Goal: Task Accomplishment & Management: Manage account settings

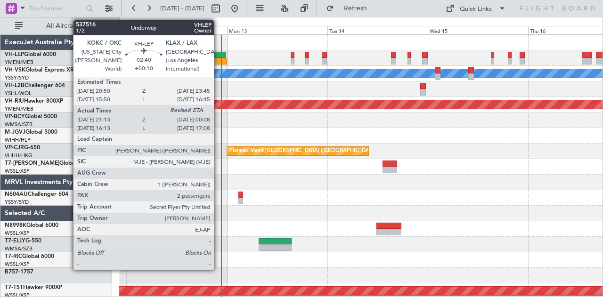
click at [219, 53] on div at bounding box center [219, 55] width 12 height 7
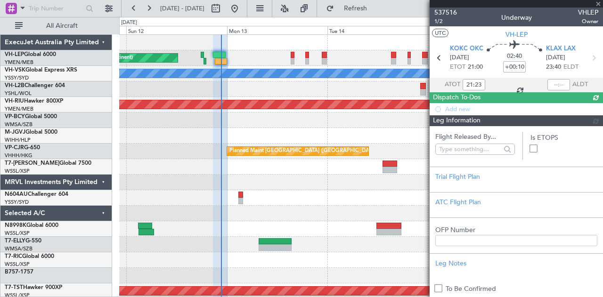
type input "16:23"
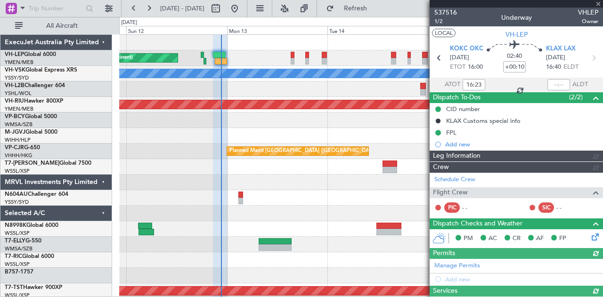
type input "[PERSON_NAME] (KYA)"
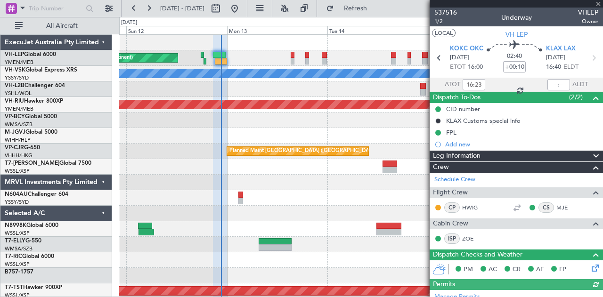
type input "21:23"
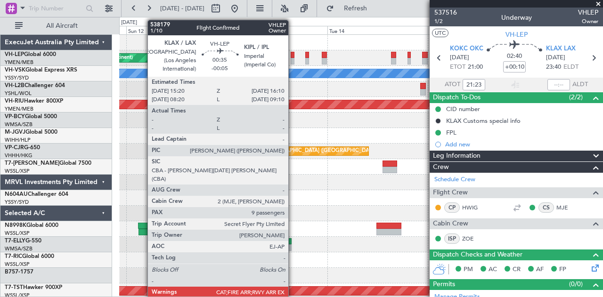
click at [293, 56] on div at bounding box center [293, 55] width 4 height 7
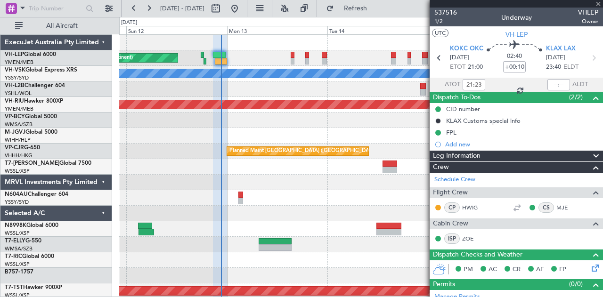
type input "-00:05"
type input "9"
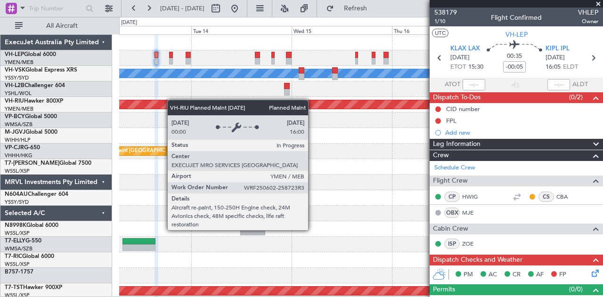
click at [121, 100] on div "Planned Maint [GEOGRAPHIC_DATA] ([GEOGRAPHIC_DATA])" at bounding box center [361, 105] width 484 height 16
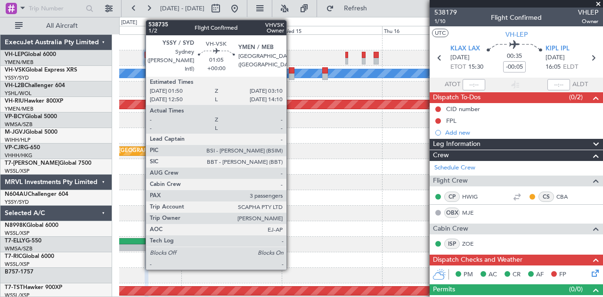
click at [291, 75] on div at bounding box center [292, 76] width 6 height 7
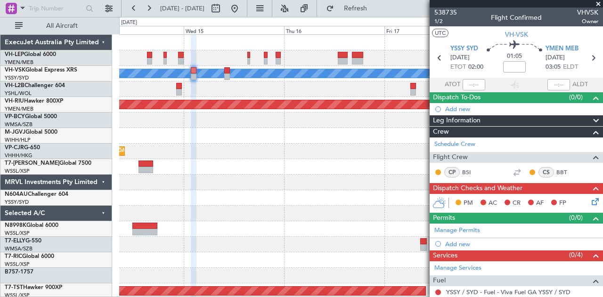
click at [70, 106] on div "[PERSON_NAME] Planned Maint [GEOGRAPHIC_DATA] ([GEOGRAPHIC_DATA]) Planned Maint…" at bounding box center [301, 157] width 603 height 280
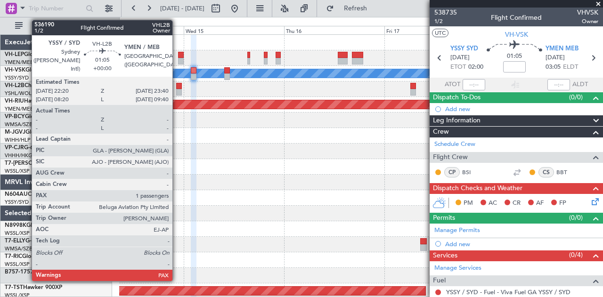
click at [177, 84] on div at bounding box center [179, 86] width 6 height 7
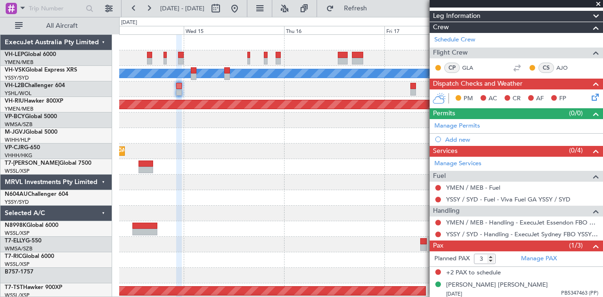
scroll to position [105, 0]
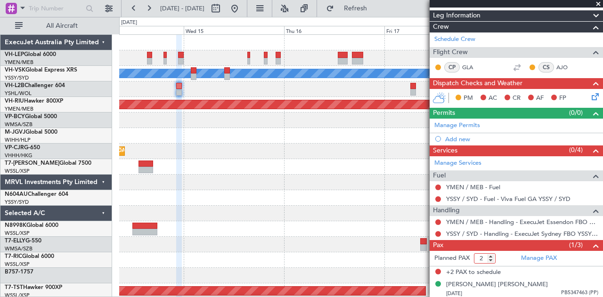
click at [490, 257] on input "2" at bounding box center [485, 258] width 22 height 10
type input "1"
click at [490, 257] on input "1" at bounding box center [485, 258] width 22 height 10
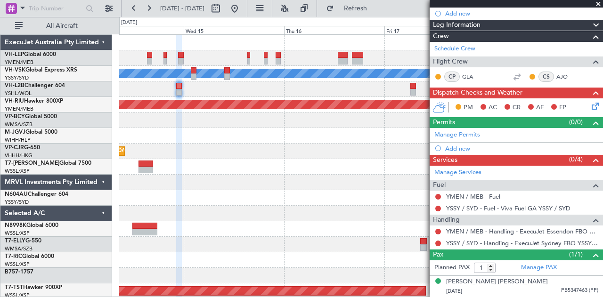
scroll to position [93, 0]
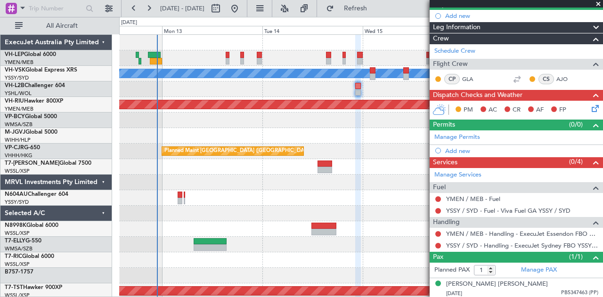
click at [415, 177] on div "Unplanned Maint Wichita (Wichita Mid-continent) [PERSON_NAME] Planned Maint [GE…" at bounding box center [361, 291] width 484 height 513
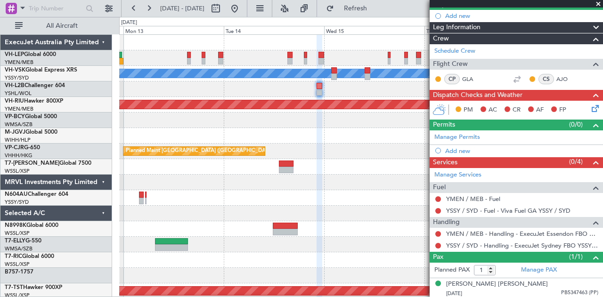
click at [232, 203] on div at bounding box center [361, 198] width 484 height 16
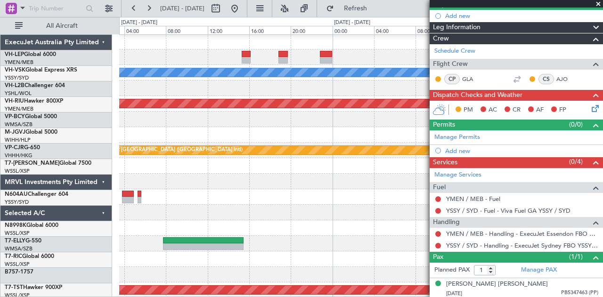
click at [324, 200] on div at bounding box center [361, 197] width 484 height 16
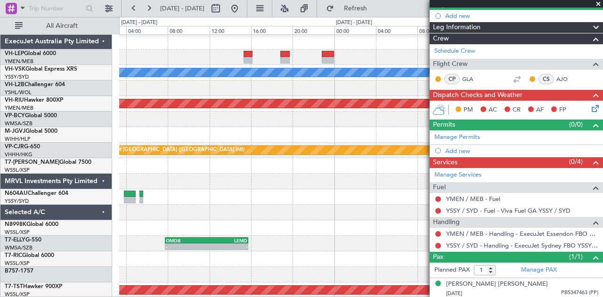
click at [191, 274] on div at bounding box center [361, 275] width 484 height 16
click at [149, 6] on button at bounding box center [148, 8] width 15 height 15
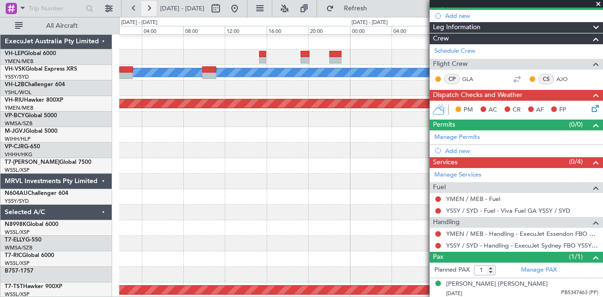
click at [149, 6] on button at bounding box center [148, 8] width 15 height 15
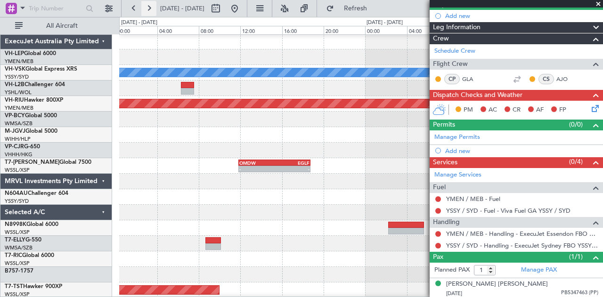
click at [149, 6] on button at bounding box center [148, 8] width 15 height 15
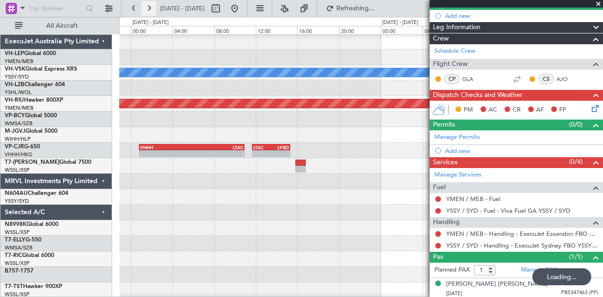
click at [149, 6] on button at bounding box center [148, 8] width 15 height 15
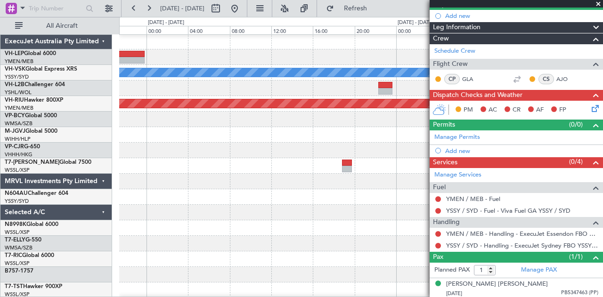
click at [81, 90] on div "[PERSON_NAME] Planned Maint [GEOGRAPHIC_DATA] ([GEOGRAPHIC_DATA]) - - LEBL 08:4…" at bounding box center [301, 157] width 603 height 280
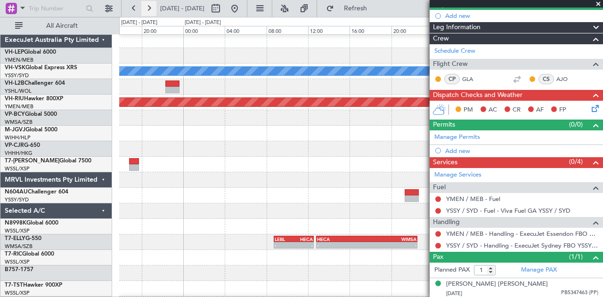
click at [148, 5] on button at bounding box center [148, 8] width 15 height 15
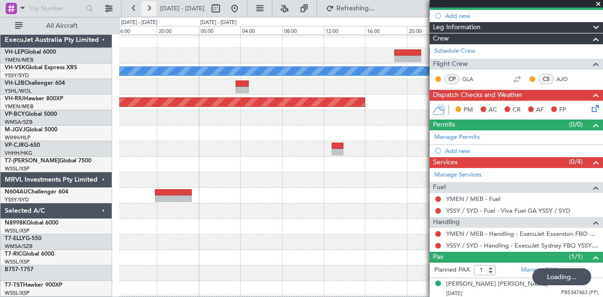
click at [148, 5] on button at bounding box center [148, 8] width 15 height 15
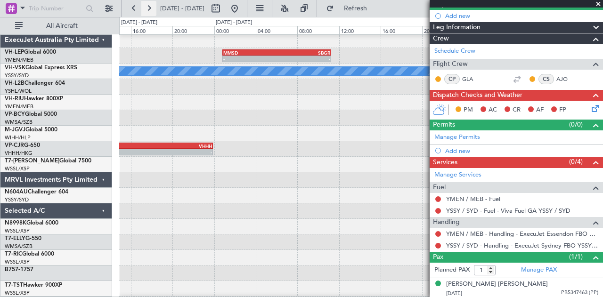
click at [148, 5] on button at bounding box center [148, 8] width 15 height 15
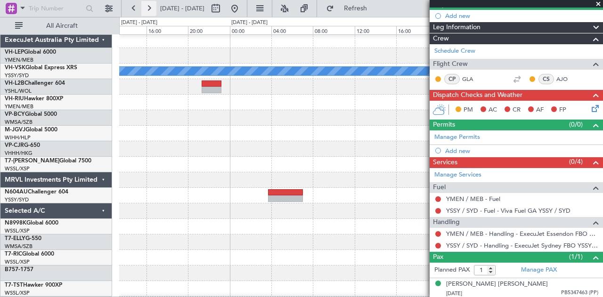
click at [148, 5] on button at bounding box center [148, 8] width 15 height 15
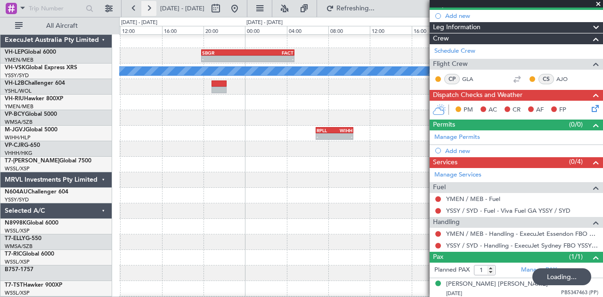
click at [148, 5] on button at bounding box center [148, 8] width 15 height 15
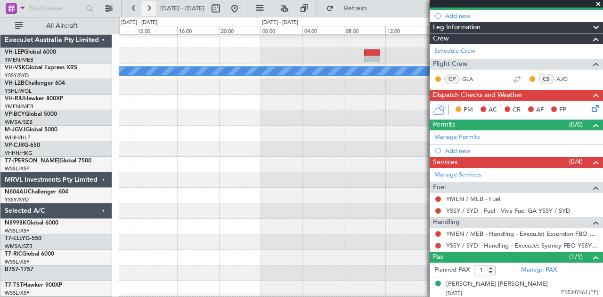
click at [148, 5] on button at bounding box center [148, 8] width 15 height 15
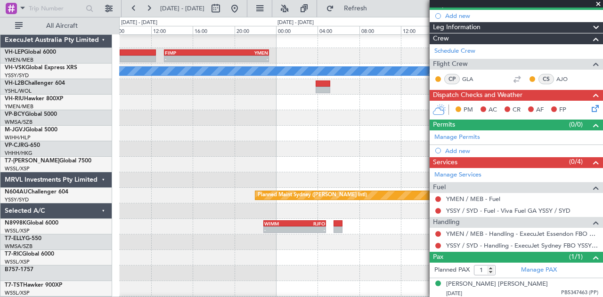
scroll to position [0, 0]
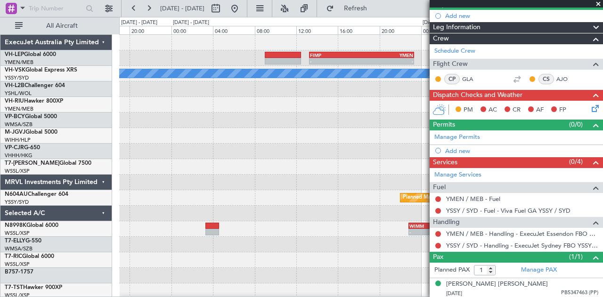
click at [428, 107] on div "- - FIMP 13:15 Z YMEN 23:20 Z [PERSON_NAME] Planned Maint Sydney ([PERSON_NAME]…" at bounding box center [361, 291] width 484 height 513
click at [323, 108] on div at bounding box center [361, 105] width 484 height 16
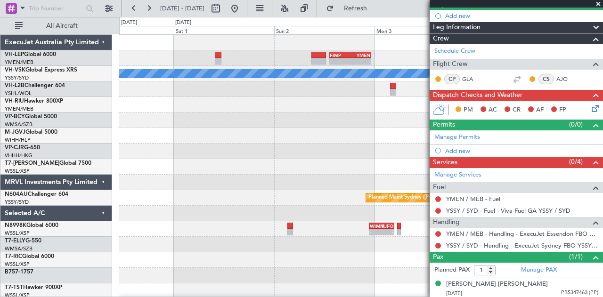
click at [113, 108] on div "- - FIMP 13:15 Z YMEN 23:20 Z [PERSON_NAME] - - RPLL 06:50 Z WIHH 10:25 Z Plann…" at bounding box center [301, 157] width 603 height 280
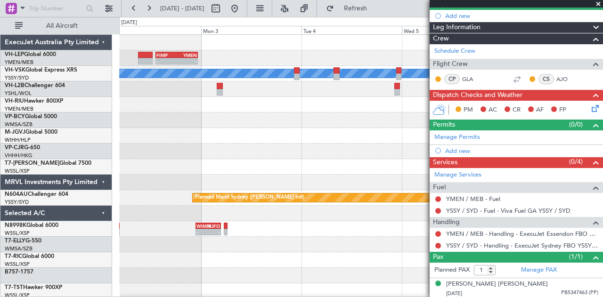
click at [232, 101] on div "- - FIMP 13:15 Z YMEN 23:20 Z - - YMEN 19:50 Z NFFN 00:30 Z [PERSON_NAME] Plann…" at bounding box center [361, 291] width 484 height 513
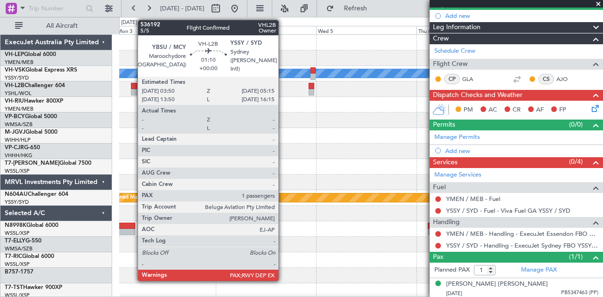
click at [133, 87] on div at bounding box center [134, 86] width 6 height 7
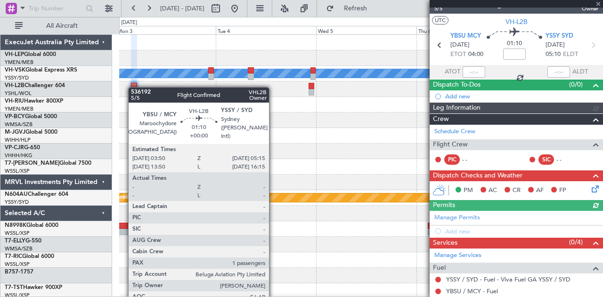
scroll to position [84, 0]
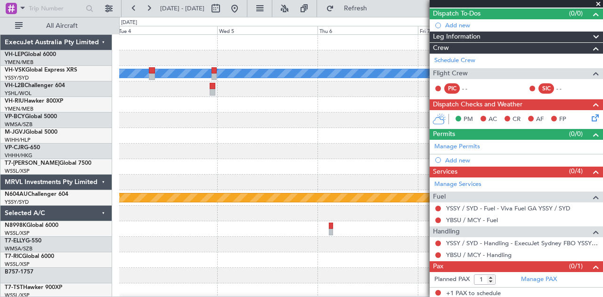
click at [180, 132] on div "NFFN 03:50 Z KSAN 14:10 Z - - FIMP 13:15 Z YMEN 23:20 Z - - [PERSON_NAME] Plann…" at bounding box center [361, 291] width 484 height 513
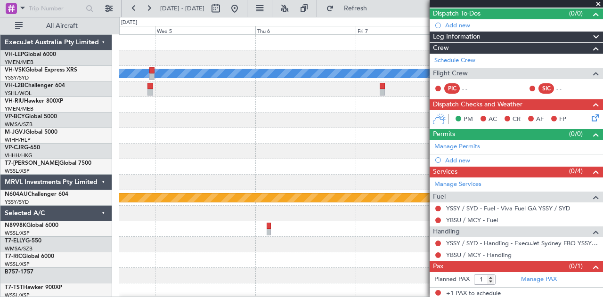
click at [278, 113] on div "NFFN 03:50 Z KSAN 14:10 Z - - [PERSON_NAME] Planned Maint Sydney ([PERSON_NAME]…" at bounding box center [361, 291] width 484 height 513
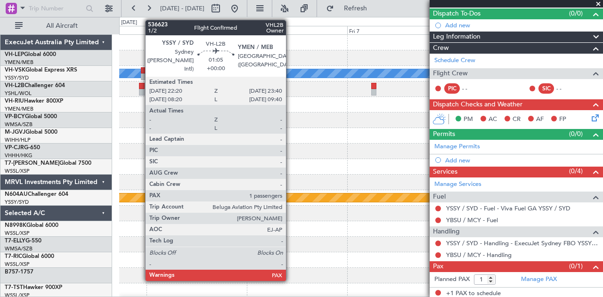
click at [140, 88] on div at bounding box center [142, 86] width 6 height 7
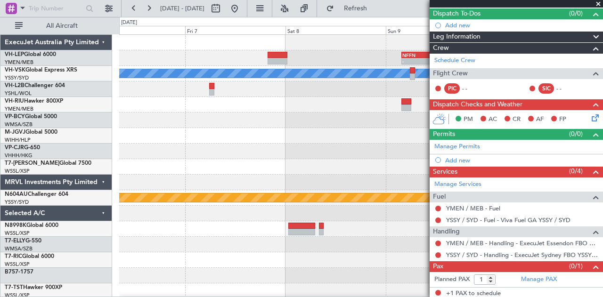
click at [95, 106] on div "- - NFFN 03:50 Z KSAN 14:10 Z [PERSON_NAME] Planned Maint Sydney ([PERSON_NAME]…" at bounding box center [301, 157] width 603 height 280
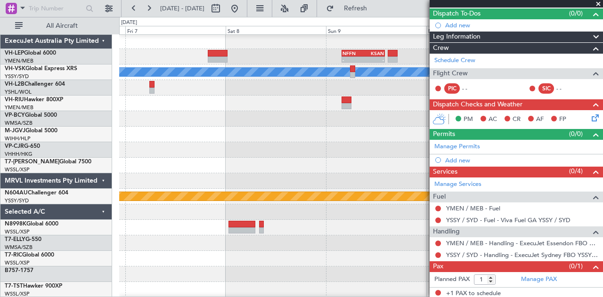
click at [20, 169] on div "- - NFFN 03:50 Z KSAN 14:10 Z [PERSON_NAME] Planned Maint Sydney ([PERSON_NAME]…" at bounding box center [301, 157] width 603 height 280
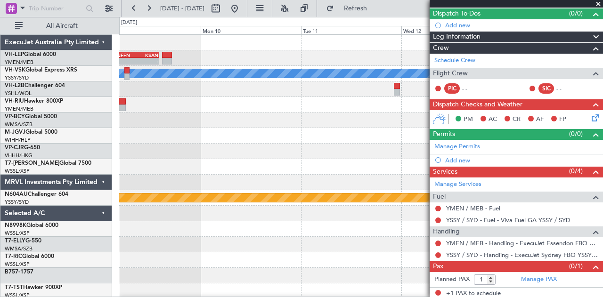
click at [162, 161] on div "- - NFFN 03:50 Z KSAN 14:10 Z [PERSON_NAME] Planned Maint Sydney ([PERSON_NAME]…" at bounding box center [361, 291] width 484 height 513
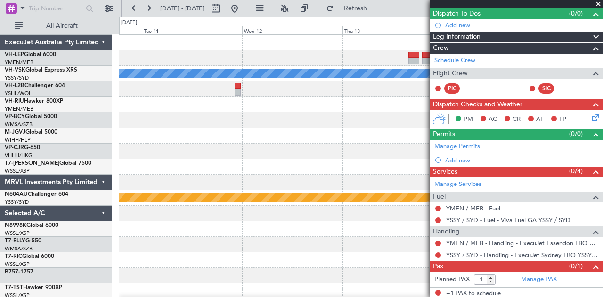
click at [453, 130] on fb-app "[DATE] - [DATE] Refresh Quick Links All Aircraft - - NFFN 03:50 Z KSAN 14:10 Z …" at bounding box center [301, 152] width 603 height 290
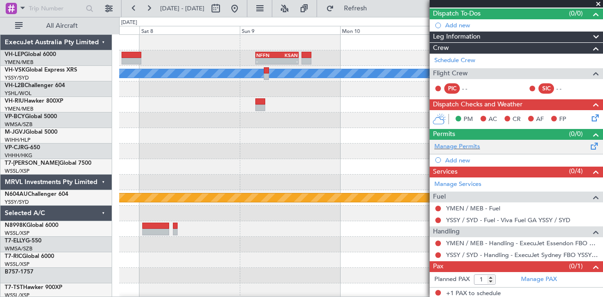
click at [435, 138] on fb-app "[DATE] - [DATE] Refresh Quick Links All Aircraft - - NFFN 03:50 Z KSAN 14:10 Z …" at bounding box center [301, 152] width 603 height 290
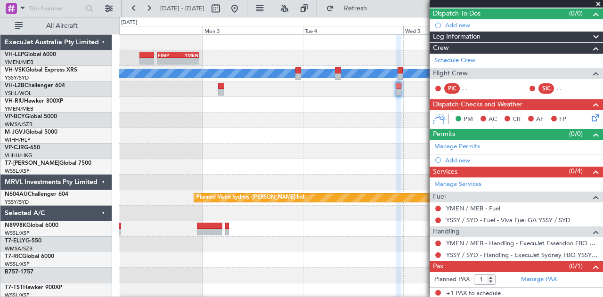
click at [534, 169] on fb-app "[DATE] - [DATE] Refresh Quick Links All Aircraft FIMP 13:15 Z YMEN 23:20 Z - - …" at bounding box center [301, 152] width 603 height 290
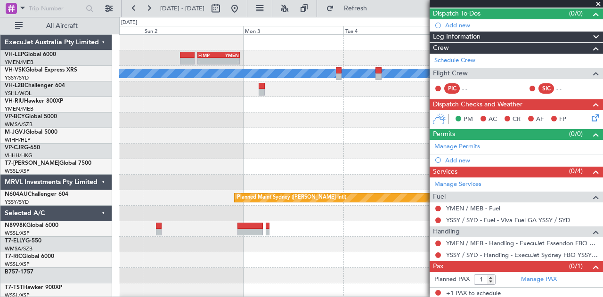
click at [372, 154] on div "FIMP 13:15 Z YMEN 23:20 Z - - [PERSON_NAME] Planned Maint Sydney ([PERSON_NAME]…" at bounding box center [361, 291] width 484 height 513
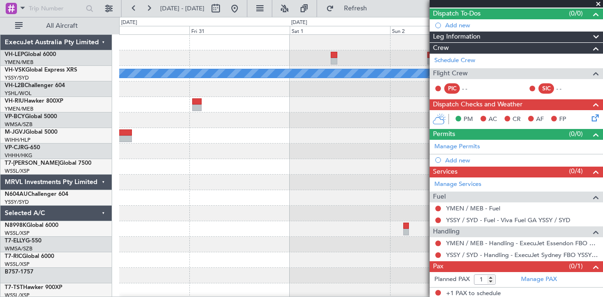
click at [598, 2] on span at bounding box center [597, 4] width 9 height 8
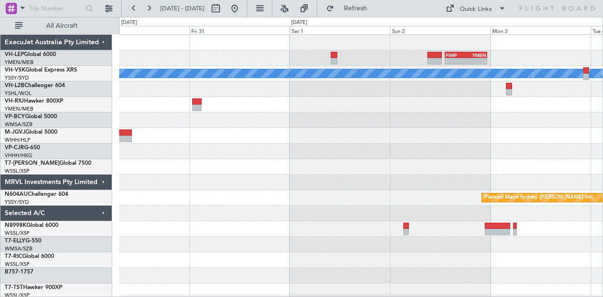
type input "0"
click at [504, 227] on div "- - FIMP 13:15 Z YMEN 23:20 Z SBGR 19:50 Z FACT 04:45 Z - - [PERSON_NAME] Plann…" at bounding box center [361, 291] width 484 height 513
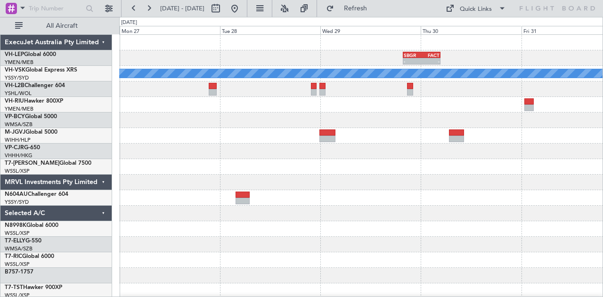
click at [515, 217] on div "SBGR 19:50 Z FACT 04:45 Z - - MMSD 00:50 Z SBGR 11:15 Z - - [PERSON_NAME] - - L…" at bounding box center [361, 291] width 484 height 513
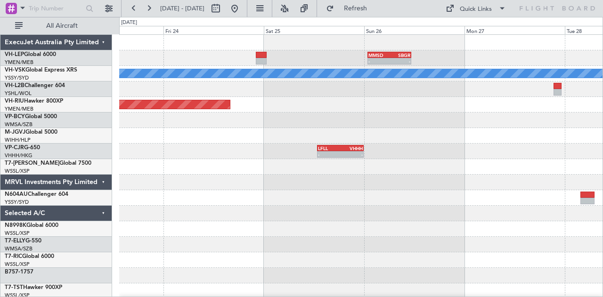
click at [602, 233] on div "MMSD 00:50 Z SBGR 11:15 Z - - [PERSON_NAME] Planned Maint [GEOGRAPHIC_DATA] ([G…" at bounding box center [301, 157] width 603 height 280
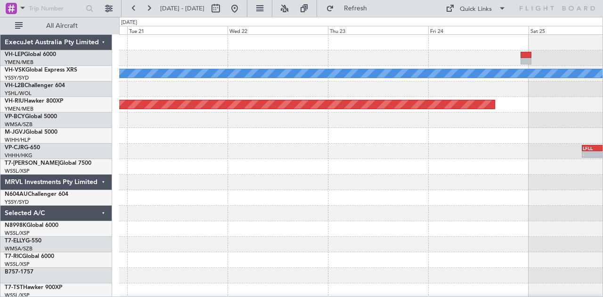
click at [449, 202] on div "- - MMSD 00:50 Z SBGR 11:15 Z [PERSON_NAME] Planned Maint [GEOGRAPHIC_DATA] ([G…" at bounding box center [361, 291] width 484 height 513
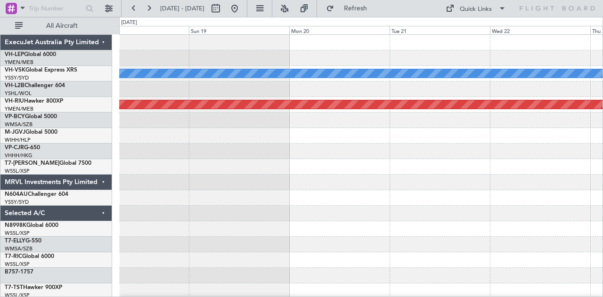
click at [528, 233] on div "[PERSON_NAME] Planned Maint [GEOGRAPHIC_DATA] ([GEOGRAPHIC_DATA]) Planned Maint…" at bounding box center [361, 291] width 484 height 513
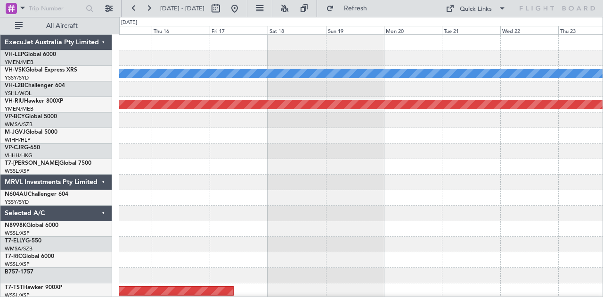
click at [520, 208] on div "[PERSON_NAME] Planned Maint [GEOGRAPHIC_DATA] ([GEOGRAPHIC_DATA]) - - LFLL 12:5…" at bounding box center [361, 291] width 484 height 513
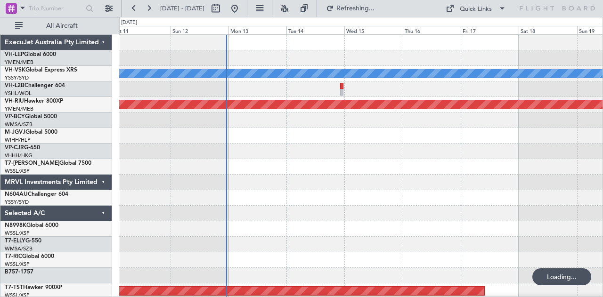
click at [294, 188] on div at bounding box center [361, 183] width 484 height 16
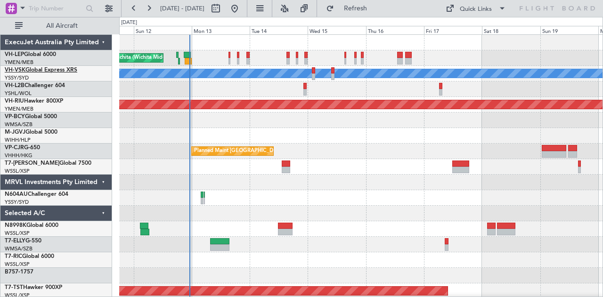
click at [19, 67] on span "VH-VSK" at bounding box center [15, 70] width 21 height 6
click at [375, 5] on span "Refresh" at bounding box center [356, 8] width 40 height 7
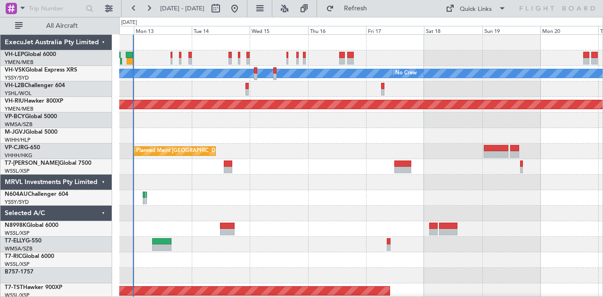
click at [73, 186] on div "Unplanned Maint Wichita (Wichita Mid-continent) [PERSON_NAME] No Crew Planned M…" at bounding box center [301, 157] width 603 height 280
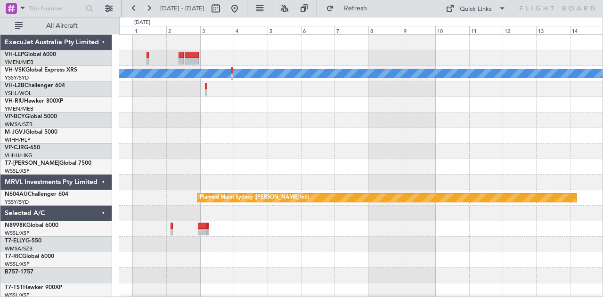
click at [137, 207] on div "[PERSON_NAME] Planned Maint Sydney ([PERSON_NAME] Intl)" at bounding box center [361, 291] width 484 height 513
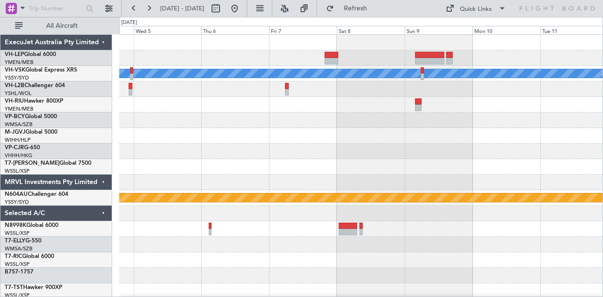
click at [17, 210] on div "[PERSON_NAME] Planned Maint Sydney ([PERSON_NAME] Intl) ExecuJet Australia Pty …" at bounding box center [301, 157] width 603 height 280
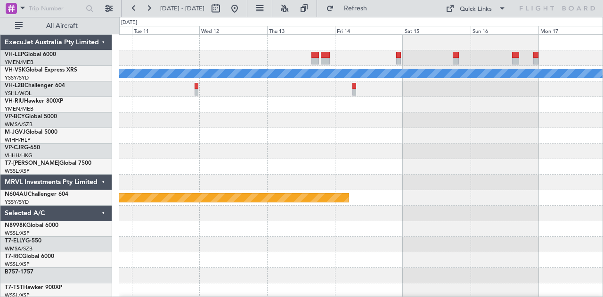
click at [313, 207] on div "[PERSON_NAME] Planned Maint Sydney ([PERSON_NAME] Intl)" at bounding box center [361, 291] width 484 height 513
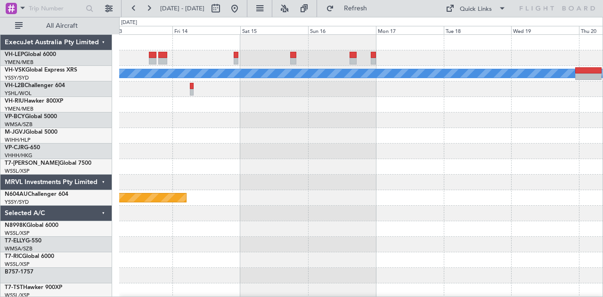
click at [253, 212] on div "[PERSON_NAME] Planned Maint Sydney ([PERSON_NAME] Intl)" at bounding box center [361, 291] width 484 height 513
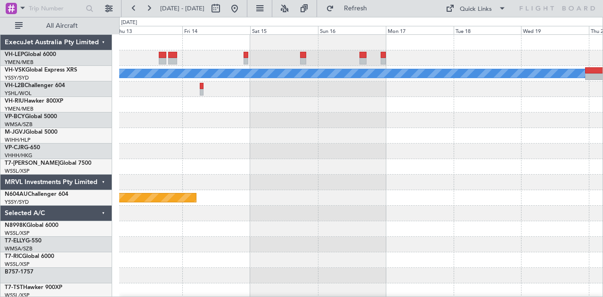
click at [251, 193] on div "Planned Maint Sydney ([PERSON_NAME] Intl)" at bounding box center [361, 198] width 484 height 16
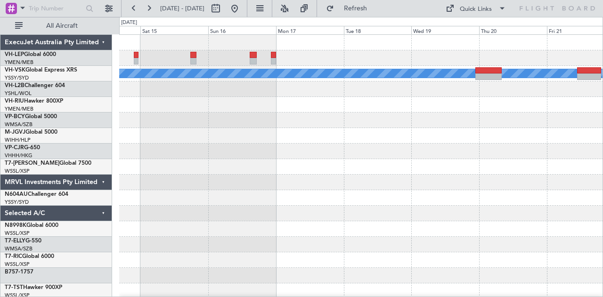
click at [218, 199] on div "Planned Maint Sydney ([PERSON_NAME] Intl)" at bounding box center [361, 198] width 484 height 16
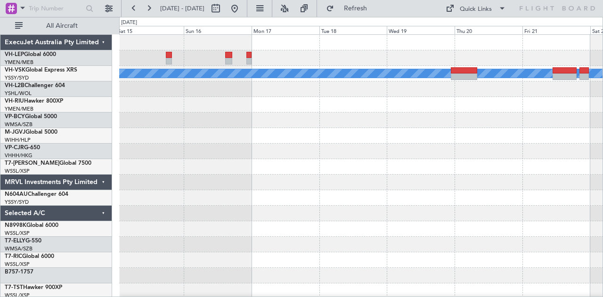
click at [217, 207] on div "[PERSON_NAME] Planned Maint Sydney ([PERSON_NAME] Intl)" at bounding box center [361, 291] width 484 height 513
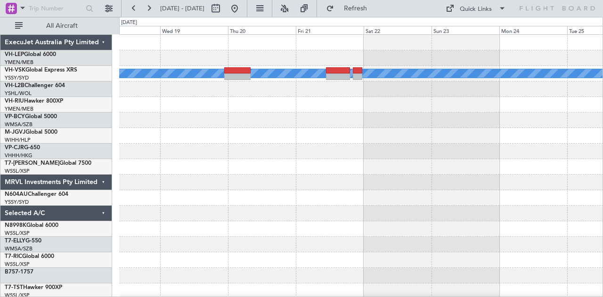
click at [227, 217] on div at bounding box center [361, 214] width 484 height 16
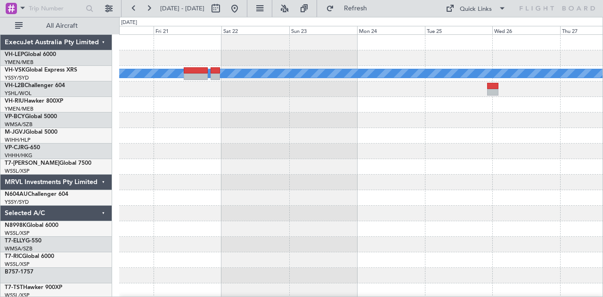
click at [387, 217] on div "MEL" at bounding box center [361, 291] width 484 height 513
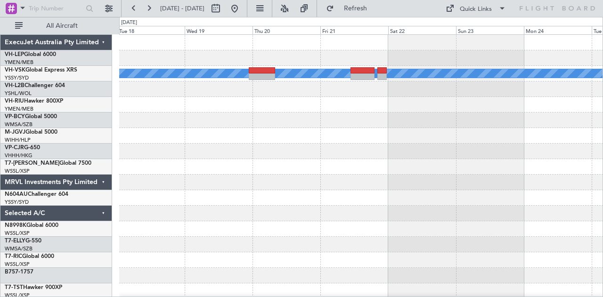
click at [403, 216] on div at bounding box center [361, 214] width 484 height 16
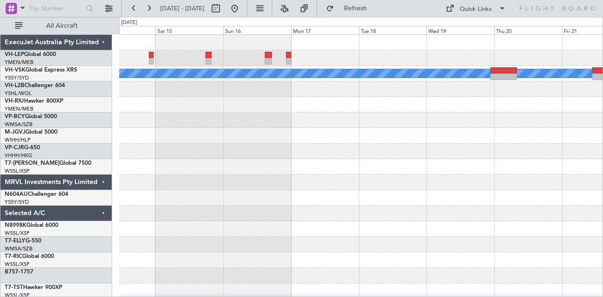
click at [403, 207] on div at bounding box center [361, 214] width 484 height 16
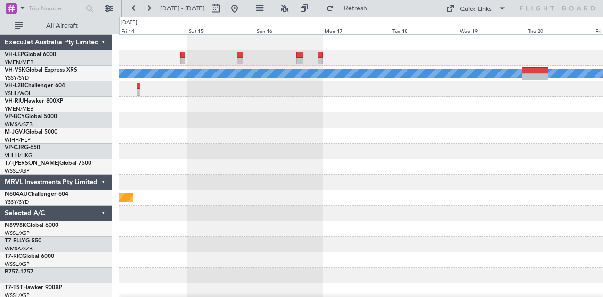
click at [411, 213] on div "[PERSON_NAME] Planned Maint Sydney ([PERSON_NAME] Intl)" at bounding box center [361, 291] width 484 height 513
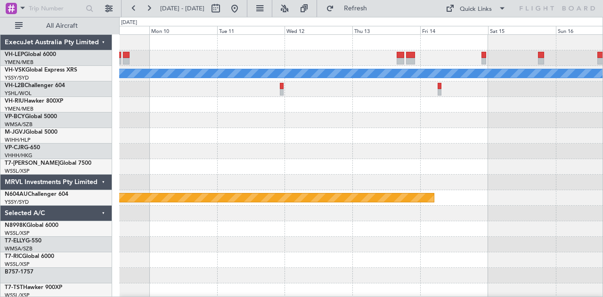
click at [348, 211] on div "[PERSON_NAME] Planned Maint Sydney ([PERSON_NAME] Intl)" at bounding box center [361, 291] width 484 height 513
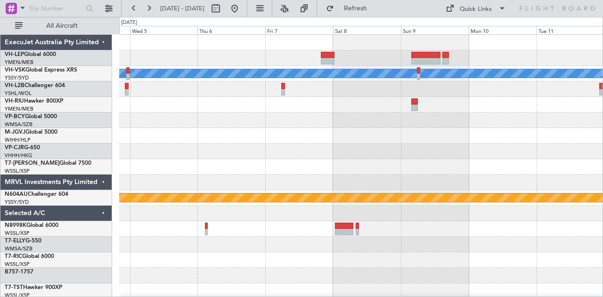
click at [381, 209] on div at bounding box center [361, 214] width 484 height 16
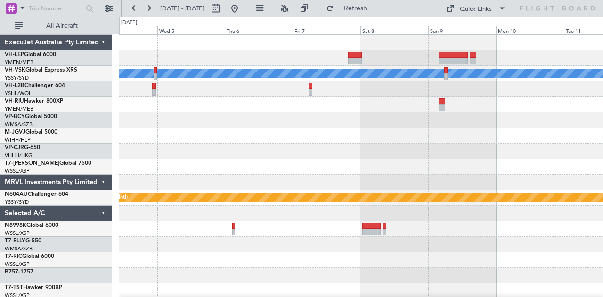
click at [173, 206] on div "[PERSON_NAME] Planned Maint Sydney ([PERSON_NAME] Intl)" at bounding box center [361, 291] width 484 height 513
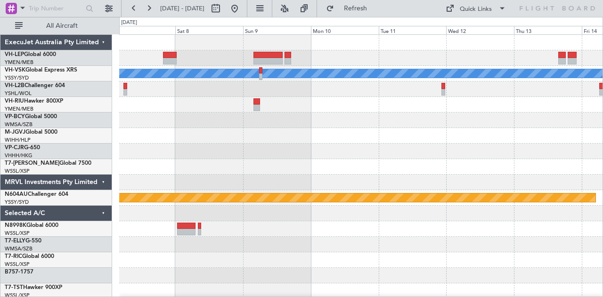
scroll to position [0, 0]
click at [584, 182] on div at bounding box center [361, 183] width 484 height 16
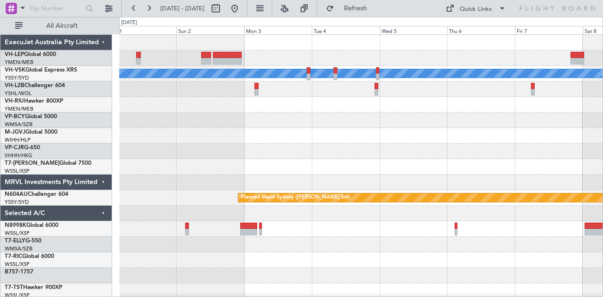
click at [593, 207] on div "[PERSON_NAME] Planned Maint Sydney ([PERSON_NAME] Intl)" at bounding box center [361, 291] width 484 height 513
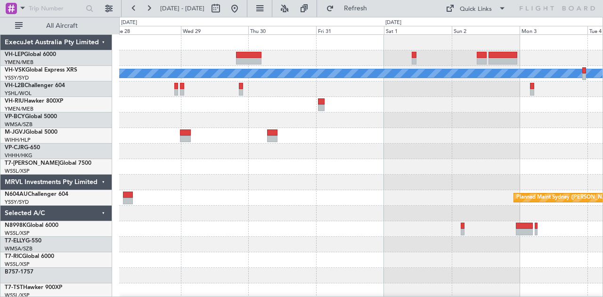
click at [520, 192] on div "[PERSON_NAME] Planned Maint Sydney ([PERSON_NAME] Intl)" at bounding box center [361, 291] width 484 height 513
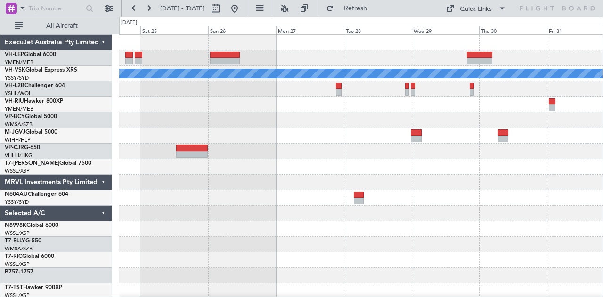
click at [276, 205] on div at bounding box center [361, 198] width 484 height 16
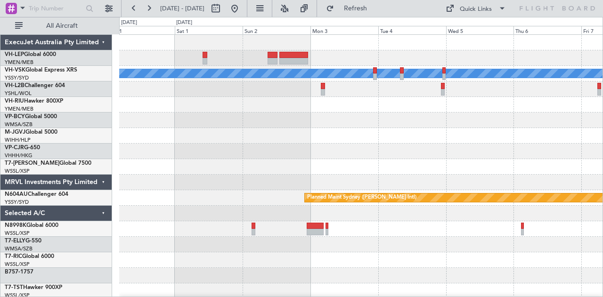
click at [243, 211] on div at bounding box center [361, 214] width 484 height 16
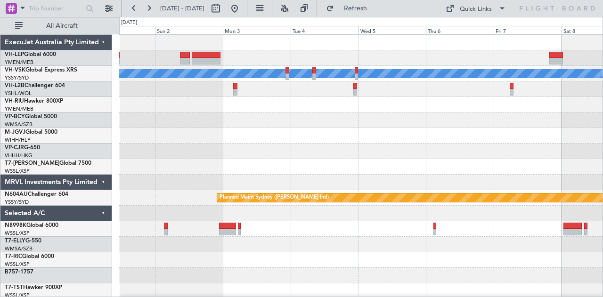
click at [150, 191] on div "[PERSON_NAME] Planned Maint Sydney ([PERSON_NAME] Intl)" at bounding box center [361, 291] width 484 height 513
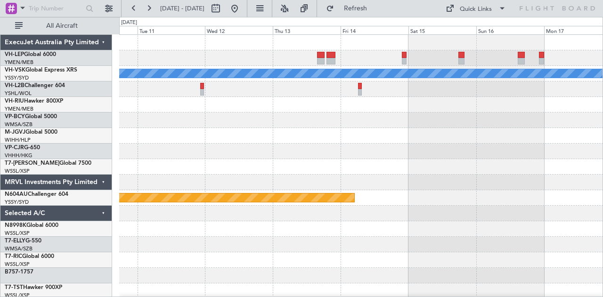
click at [180, 177] on div at bounding box center [361, 183] width 484 height 16
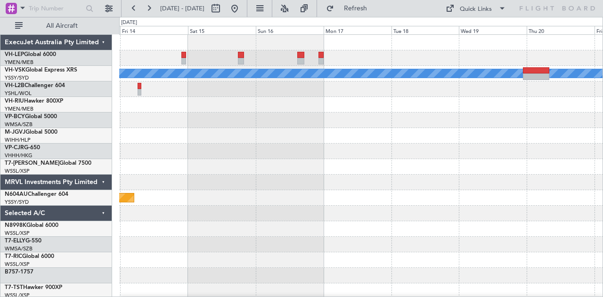
click at [246, 174] on div "[PERSON_NAME] Planned Maint Sydney ([PERSON_NAME] Intl)" at bounding box center [361, 291] width 484 height 513
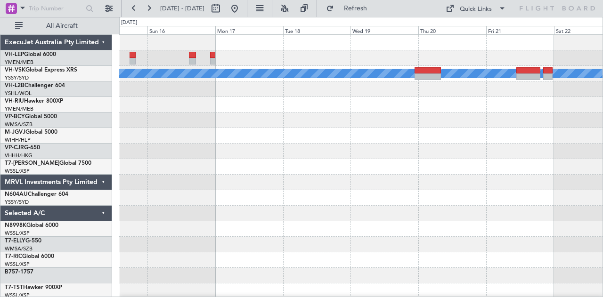
click at [214, 146] on div "[PERSON_NAME] Planned Maint Sydney ([PERSON_NAME] Intl)" at bounding box center [361, 291] width 484 height 513
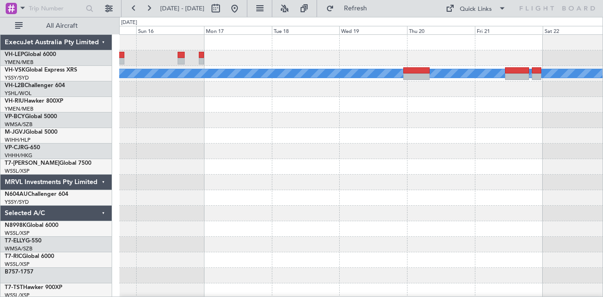
click at [237, 119] on div "[PERSON_NAME] Planned Maint Sydney ([PERSON_NAME] Intl)" at bounding box center [361, 291] width 484 height 513
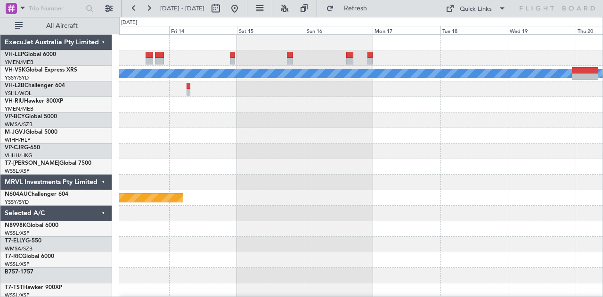
click at [286, 110] on div at bounding box center [361, 105] width 484 height 16
click at [305, 193] on div "[PERSON_NAME] Planned Maint Sydney ([PERSON_NAME] Intl)" at bounding box center [361, 291] width 484 height 513
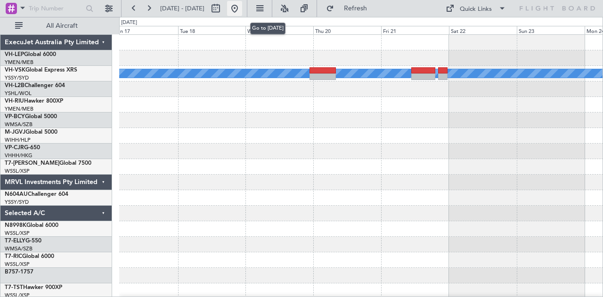
click at [242, 9] on button at bounding box center [234, 8] width 15 height 15
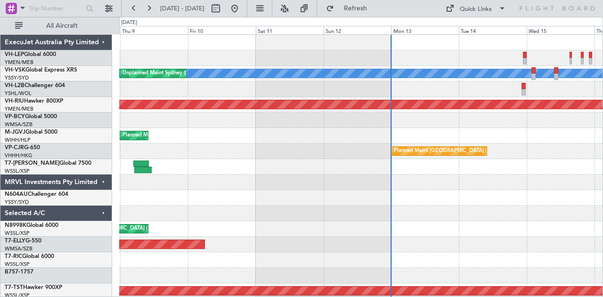
click at [423, 190] on div "[PERSON_NAME] Unplanned Maint Sydney ([PERSON_NAME] Intl) No Crew Planned Maint…" at bounding box center [361, 291] width 484 height 513
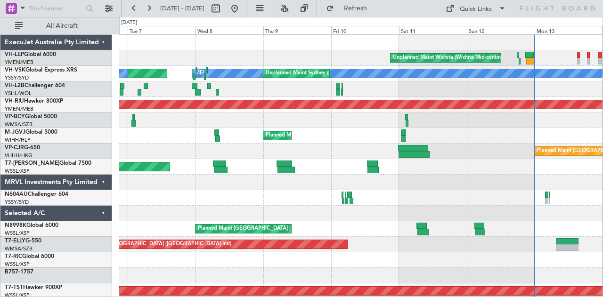
click at [216, 105] on div "Unplanned Maint Wichita (Wichita Mid-continent) [PERSON_NAME] Planned Maint Syd…" at bounding box center [361, 291] width 484 height 513
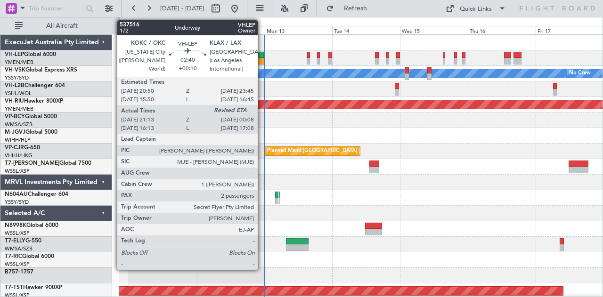
click at [262, 57] on div at bounding box center [259, 55] width 8 height 7
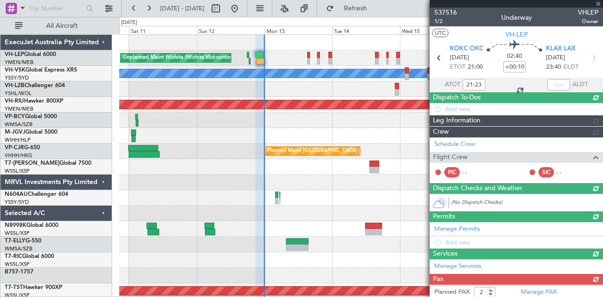
type input "[PERSON_NAME] (KYA)"
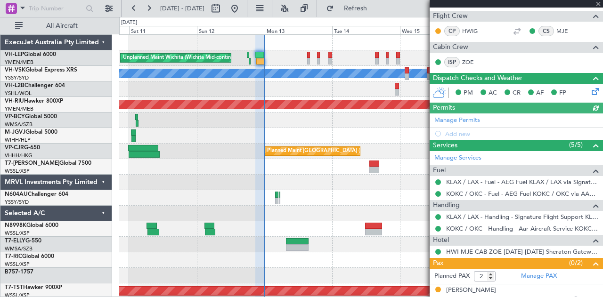
scroll to position [201, 0]
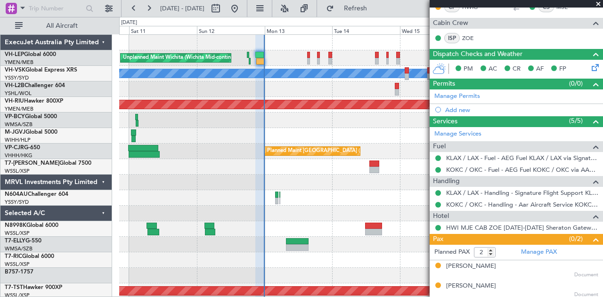
click at [595, 3] on span at bounding box center [597, 4] width 9 height 8
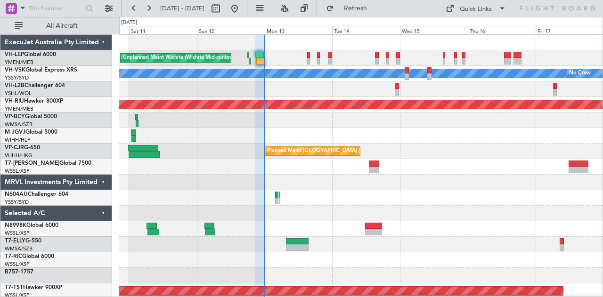
type input "0"
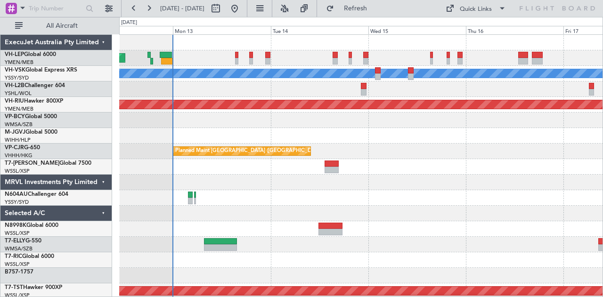
click at [231, 89] on div at bounding box center [361, 89] width 484 height 16
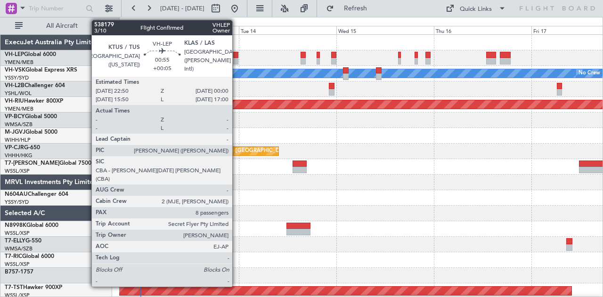
click at [237, 58] on div at bounding box center [235, 61] width 5 height 7
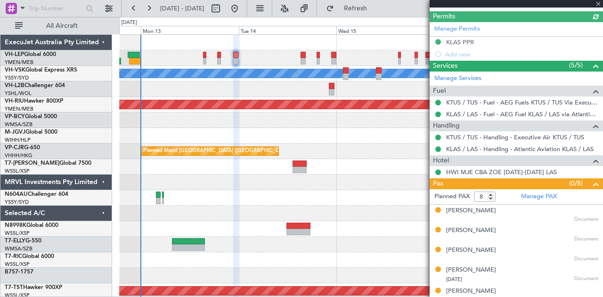
scroll to position [329, 0]
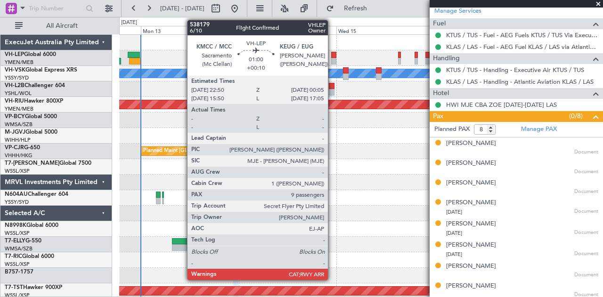
click at [332, 59] on div at bounding box center [333, 61] width 5 height 7
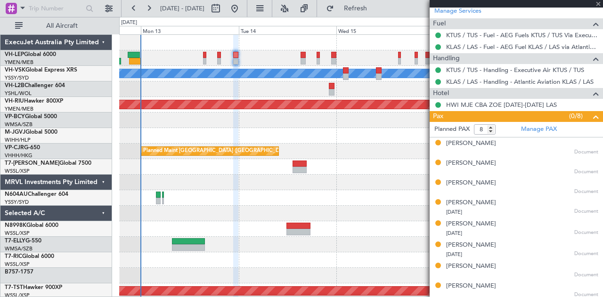
type input "+00:10"
type input "9"
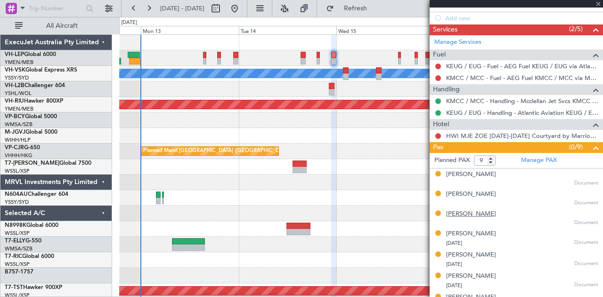
scroll to position [300, 0]
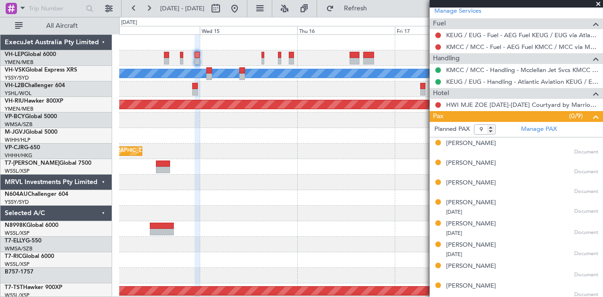
click at [189, 91] on div at bounding box center [361, 89] width 484 height 16
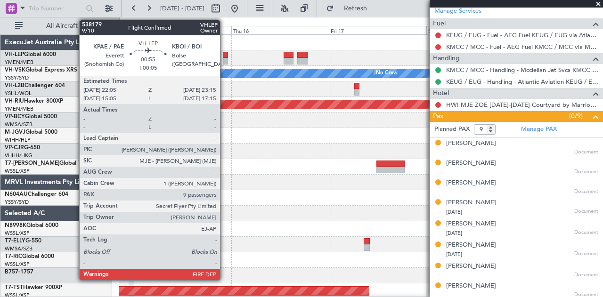
click at [225, 54] on div at bounding box center [225, 55] width 5 height 7
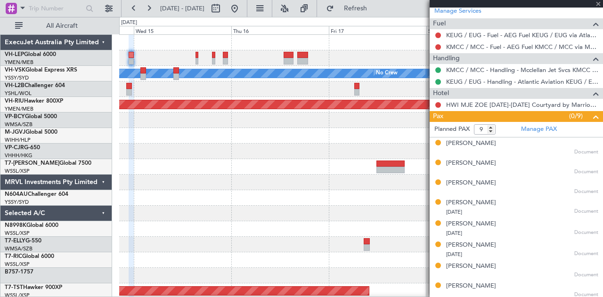
type input "+00:05"
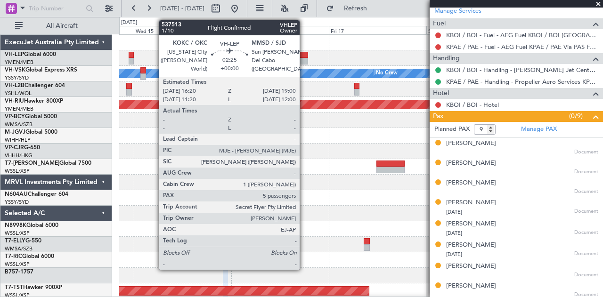
click at [304, 60] on div at bounding box center [302, 61] width 11 height 7
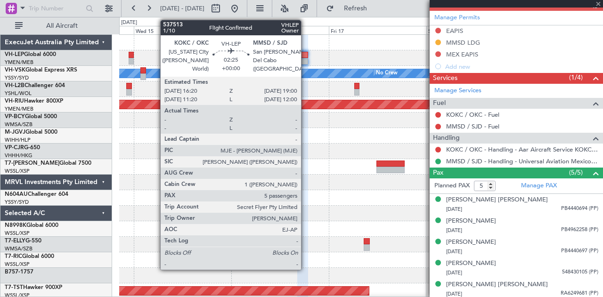
scroll to position [267, 0]
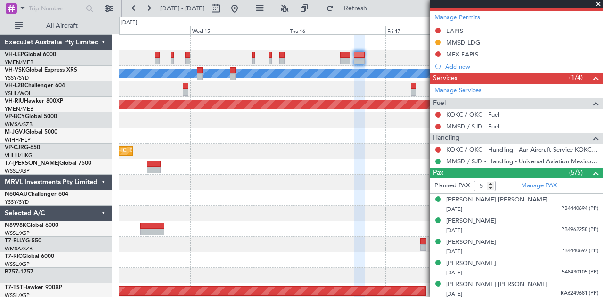
click at [448, 119] on fb-app "[DATE] - [DATE] Refresh Quick Links All Aircraft [PERSON_NAME] No Crew Planned …" at bounding box center [301, 152] width 603 height 290
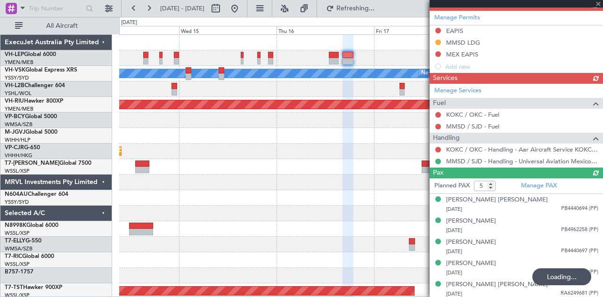
click at [167, 119] on div "[PERSON_NAME] No Crew Planned Maint [GEOGRAPHIC_DATA] ([GEOGRAPHIC_DATA]) Plann…" at bounding box center [361, 291] width 484 height 513
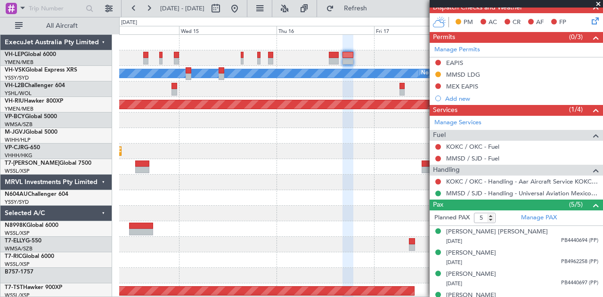
scroll to position [94, 0]
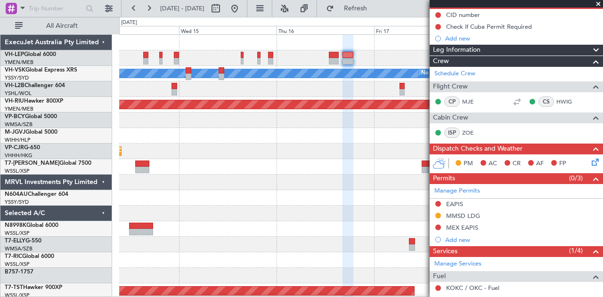
click at [358, 159] on div "[PERSON_NAME] No Crew Planned Maint [GEOGRAPHIC_DATA] ([GEOGRAPHIC_DATA]) Plann…" at bounding box center [361, 291] width 484 height 513
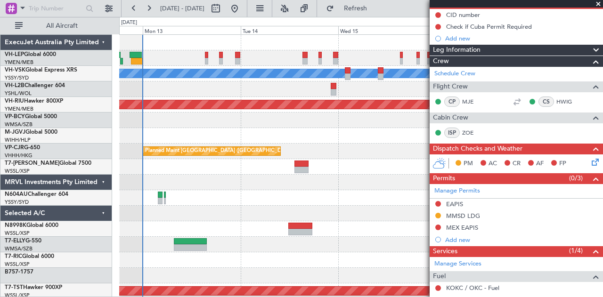
click at [221, 204] on div at bounding box center [361, 198] width 484 height 16
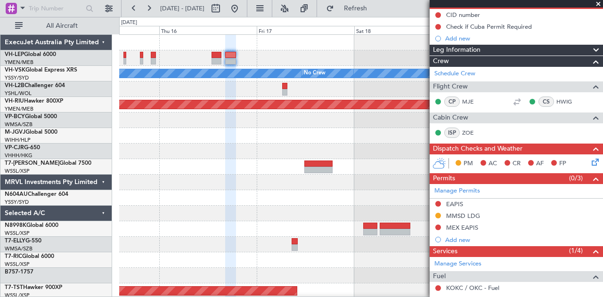
click at [103, 49] on div "[PERSON_NAME] No Crew Planned Maint [GEOGRAPHIC_DATA] ([GEOGRAPHIC_DATA]) - - V…" at bounding box center [301, 157] width 603 height 280
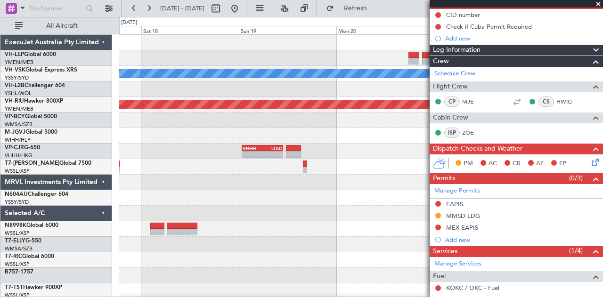
scroll to position [0, 0]
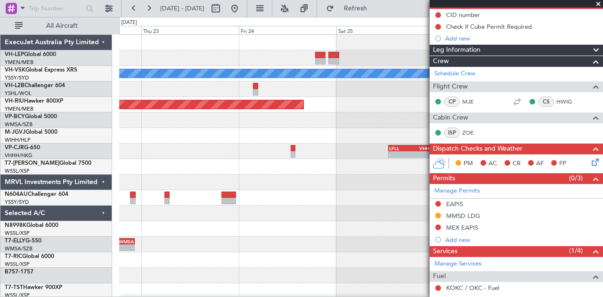
click at [105, 57] on div "- - MMSD 00:50 Z SBGR 11:15 Z [PERSON_NAME] Planned Maint [GEOGRAPHIC_DATA] ([G…" at bounding box center [301, 157] width 603 height 280
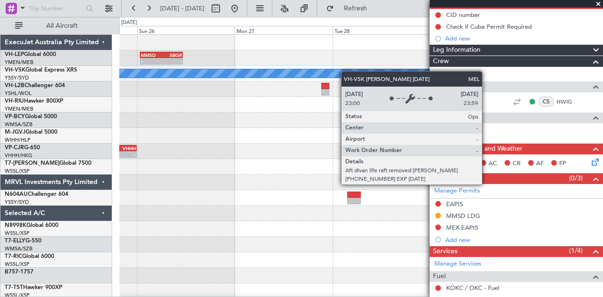
click at [123, 77] on div "- - MMSD 00:50 Z SBGR 11:15 Z [PERSON_NAME] Planned Maint [GEOGRAPHIC_DATA] ([G…" at bounding box center [361, 291] width 484 height 513
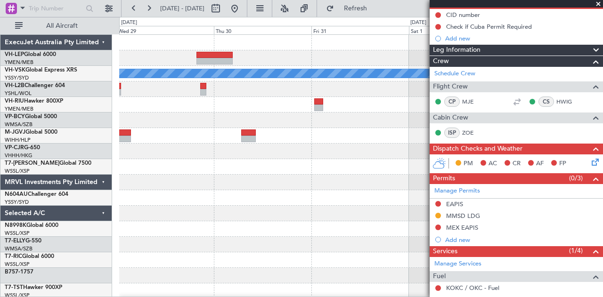
click at [37, 61] on div "- - FIMP 13:15 Z YMEN 23:20 Z [PERSON_NAME] Planned Maint Sydney ([PERSON_NAME]…" at bounding box center [301, 157] width 603 height 280
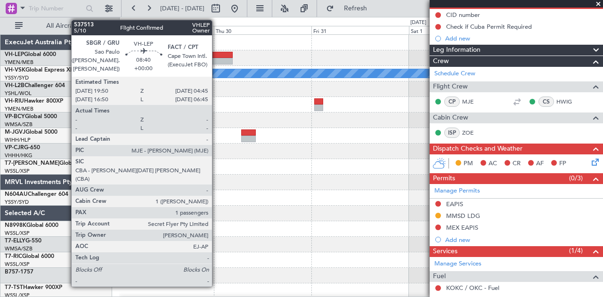
click at [217, 57] on div at bounding box center [214, 55] width 36 height 7
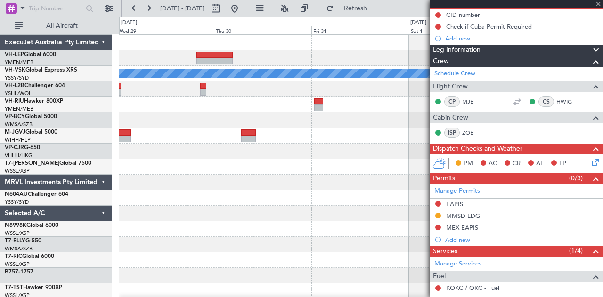
type input "1"
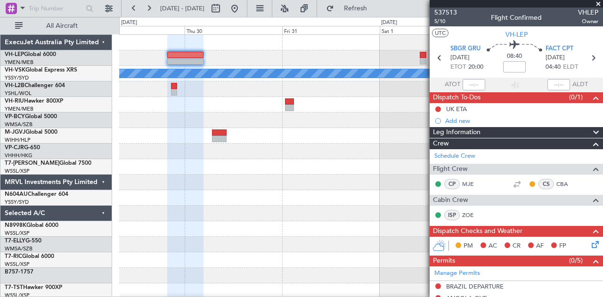
click at [145, 64] on div "- - FIMP 13:15 Z YMEN 23:20 Z [PERSON_NAME] Planned Maint Sydney ([PERSON_NAME]…" at bounding box center [361, 291] width 484 height 513
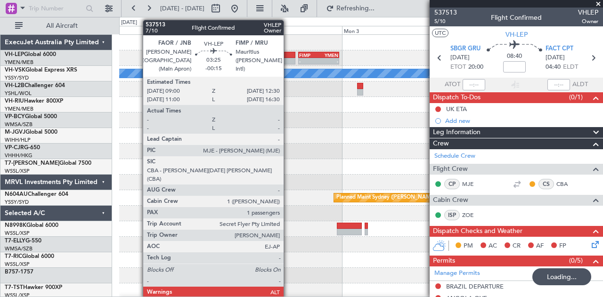
click at [288, 57] on div at bounding box center [288, 55] width 15 height 7
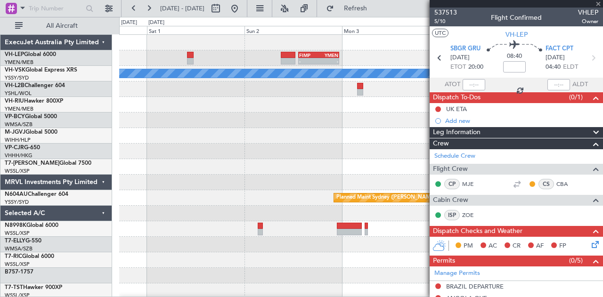
type input "-00:15"
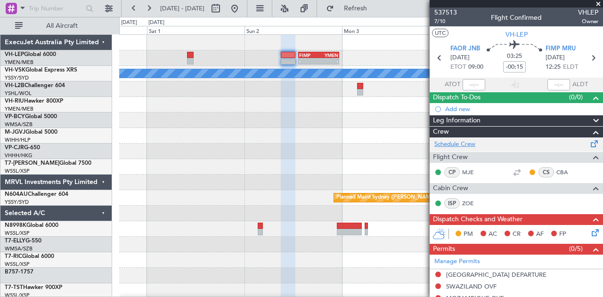
click at [456, 146] on link "Schedule Crew" at bounding box center [454, 144] width 41 height 9
click at [597, 3] on span at bounding box center [597, 4] width 9 height 8
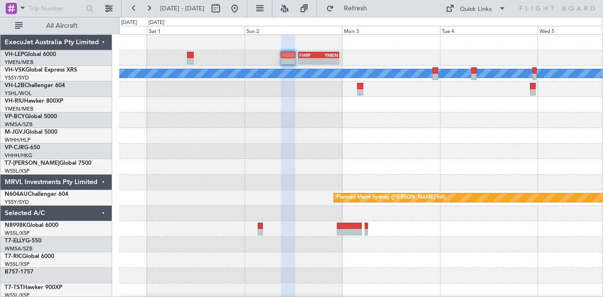
type input "0"
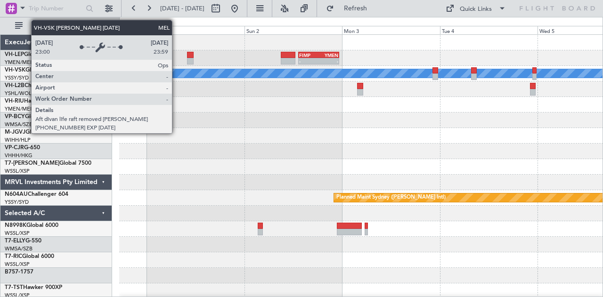
click at [441, 102] on div "- - FIMP 13:15 Z YMEN 23:20 Z [PERSON_NAME] Planned Maint Sydney ([PERSON_NAME]…" at bounding box center [361, 291] width 484 height 513
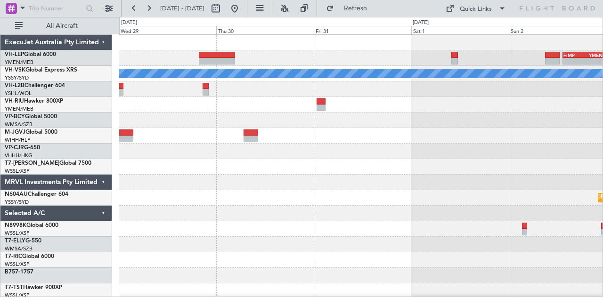
click at [602, 129] on div "- - FIMP 13:15 Z YMEN 23:20 Z [PERSON_NAME] Planned Maint Sydney ([PERSON_NAME]…" at bounding box center [301, 157] width 603 height 280
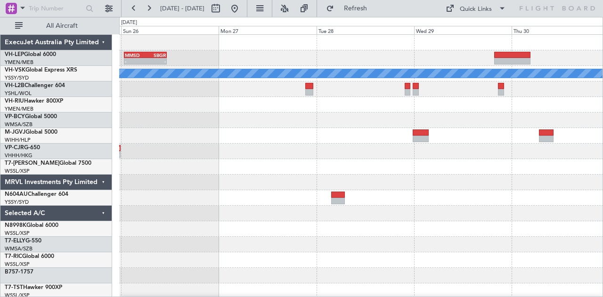
click at [520, 143] on div "MMSD 00:50 Z SBGR 11:15 Z - - [PERSON_NAME] - - LFLL 12:50 Z VHHH 23:55 Z" at bounding box center [361, 291] width 484 height 513
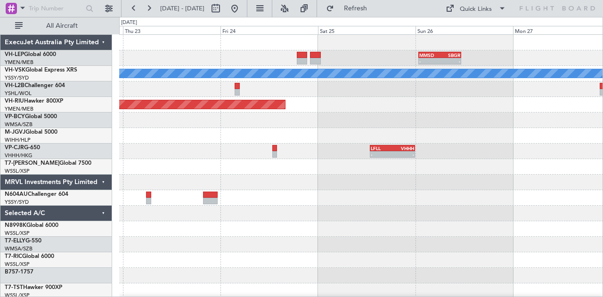
click at [559, 156] on div "MMSD 00:50 Z SBGR 11:15 Z - - [PERSON_NAME] Planned Maint [GEOGRAPHIC_DATA] ([G…" at bounding box center [361, 291] width 484 height 513
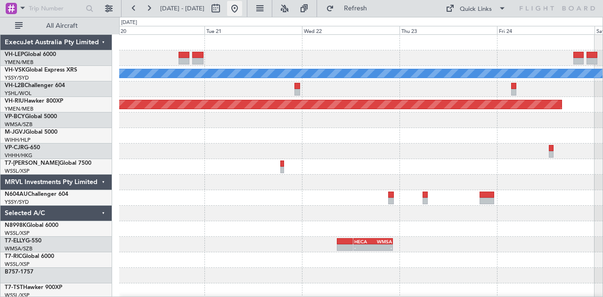
click at [242, 6] on button at bounding box center [234, 8] width 15 height 15
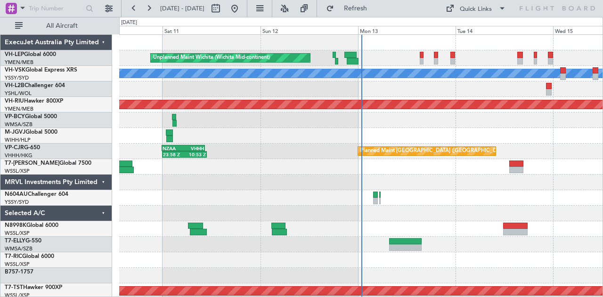
click at [326, 97] on div "Unplanned Maint Wichita (Wichita Mid-continent) [PERSON_NAME] Unplanned Maint S…" at bounding box center [361, 291] width 484 height 513
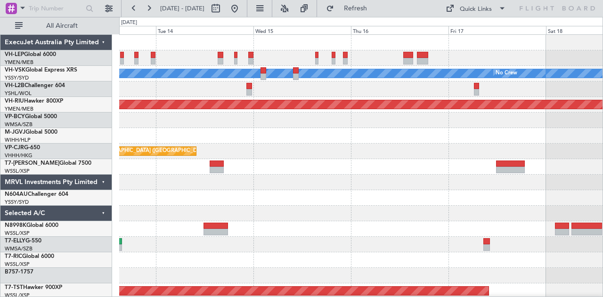
click at [308, 150] on div "Unplanned Maint Wichita (Wichita Mid-continent) [PERSON_NAME] No Crew Planned M…" at bounding box center [361, 291] width 484 height 513
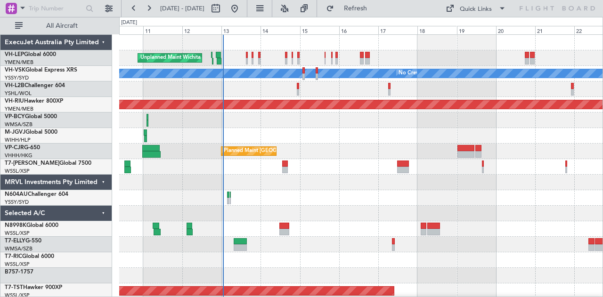
click at [310, 146] on div "Planned Maint [GEOGRAPHIC_DATA] ([GEOGRAPHIC_DATA] Intl)" at bounding box center [361, 152] width 484 height 16
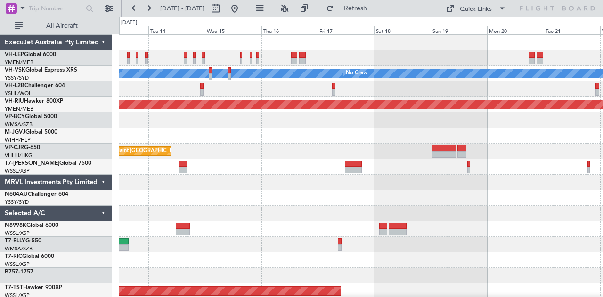
click at [229, 90] on div at bounding box center [361, 89] width 484 height 16
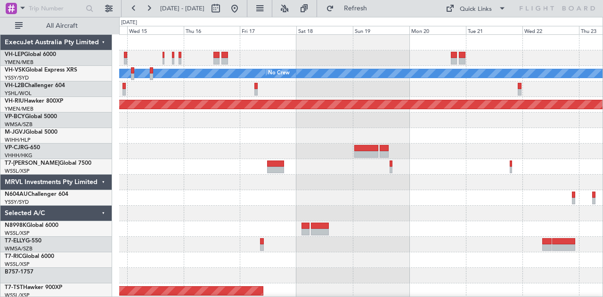
click at [306, 107] on div "[PERSON_NAME] No Crew Planned Maint [GEOGRAPHIC_DATA] ([GEOGRAPHIC_DATA]) Plann…" at bounding box center [361, 291] width 484 height 513
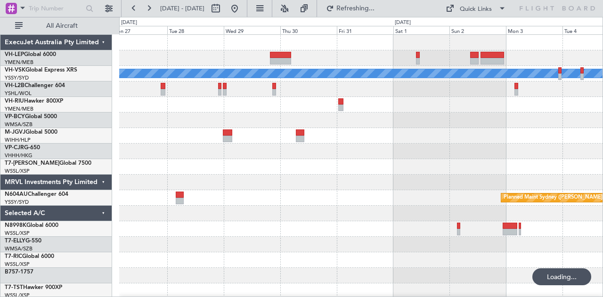
click at [388, 132] on div "[PERSON_NAME] Planned Maint Sydney ([PERSON_NAME] Intl)" at bounding box center [361, 291] width 484 height 513
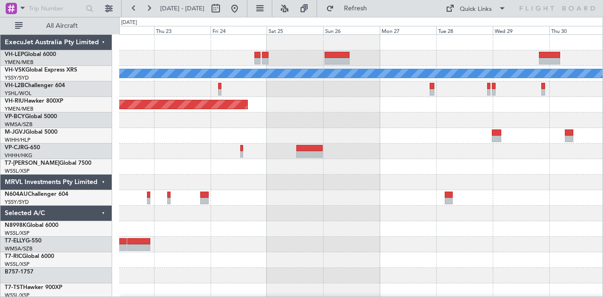
click at [517, 160] on div "[PERSON_NAME] Planned Maint [GEOGRAPHIC_DATA] ([GEOGRAPHIC_DATA])" at bounding box center [361, 291] width 484 height 513
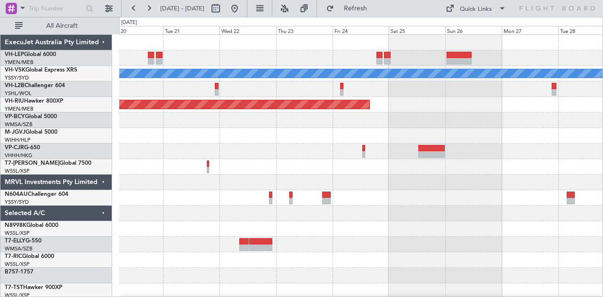
click at [536, 148] on div "[PERSON_NAME] Planned Maint [GEOGRAPHIC_DATA] ([GEOGRAPHIC_DATA])" at bounding box center [361, 291] width 484 height 513
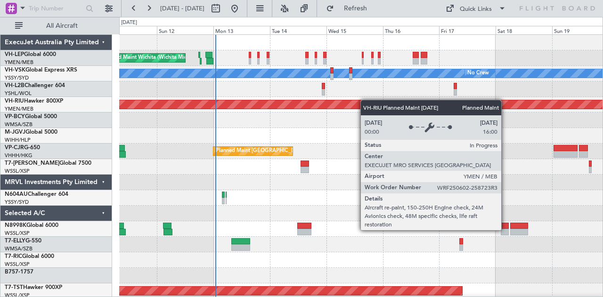
click at [367, 100] on div "Unplanned Maint Wichita (Wichita Mid-continent) [PERSON_NAME] No Crew Unplanned…" at bounding box center [361, 291] width 484 height 513
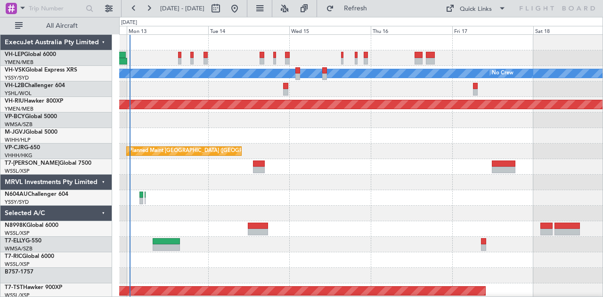
click at [282, 91] on div at bounding box center [361, 89] width 484 height 16
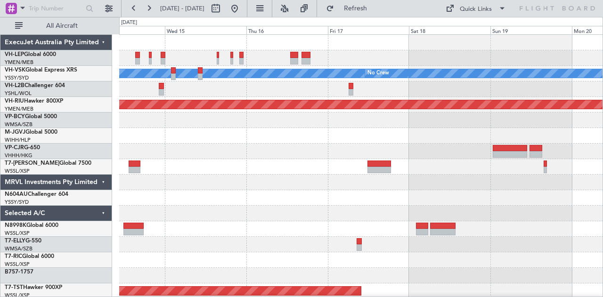
click at [385, 98] on div "[PERSON_NAME] No Crew Planned Maint [GEOGRAPHIC_DATA] ([GEOGRAPHIC_DATA]) Plann…" at bounding box center [361, 291] width 484 height 513
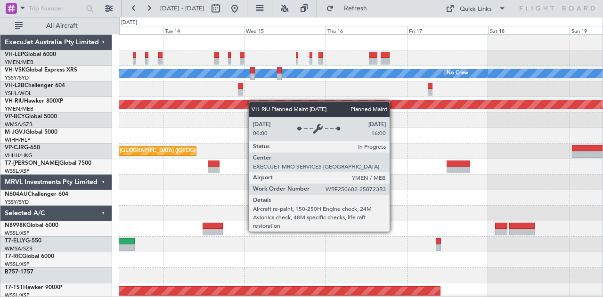
click at [270, 105] on div "Unplanned Maint Wichita (Wichita Mid-continent) [PERSON_NAME] No Crew Planned M…" at bounding box center [361, 291] width 484 height 513
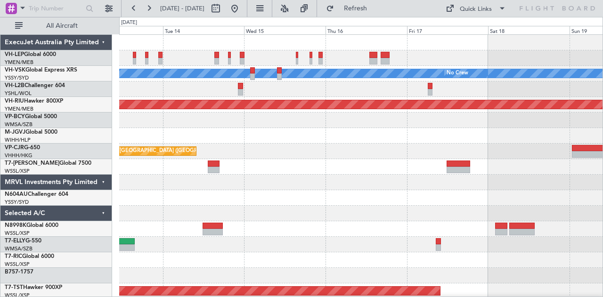
click at [262, 95] on div at bounding box center [361, 89] width 484 height 16
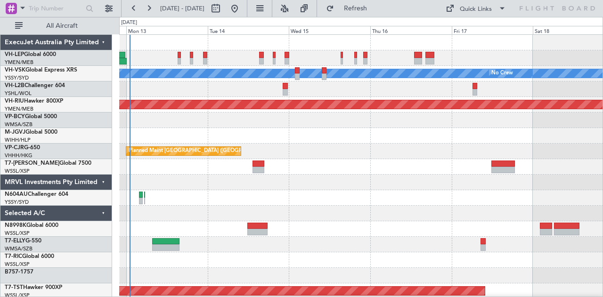
click at [235, 88] on div at bounding box center [361, 89] width 484 height 16
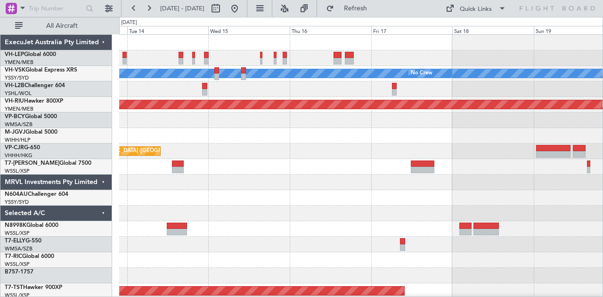
click at [170, 89] on div at bounding box center [361, 89] width 484 height 16
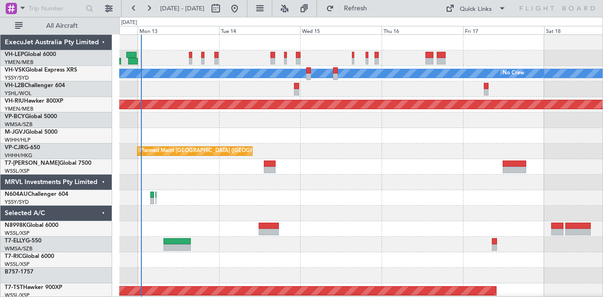
click at [475, 220] on div at bounding box center [361, 214] width 484 height 16
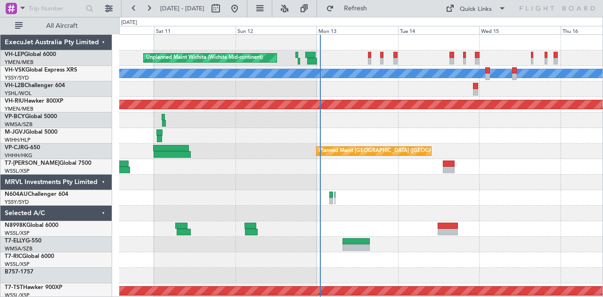
click at [335, 198] on div "Unplanned Maint Wichita (Wichita Mid-continent) [PERSON_NAME] No Crew Unplanned…" at bounding box center [361, 291] width 484 height 513
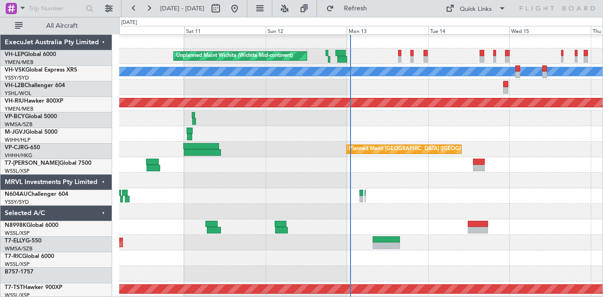
scroll to position [6, 0]
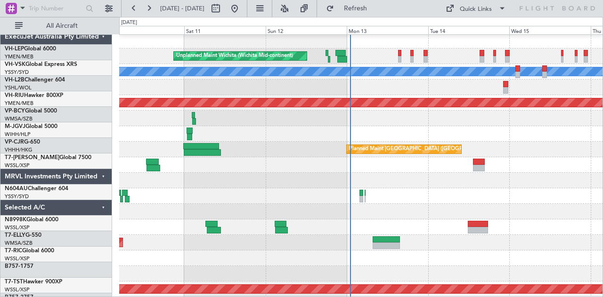
click at [206, 193] on div at bounding box center [361, 196] width 484 height 16
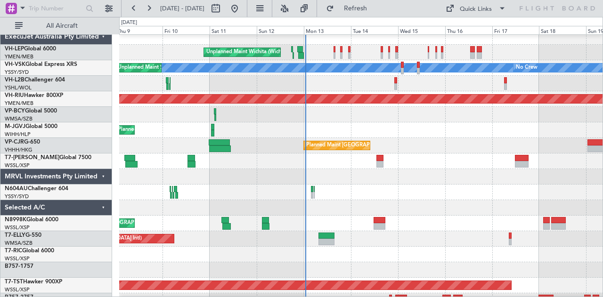
click at [157, 188] on div at bounding box center [361, 193] width 484 height 16
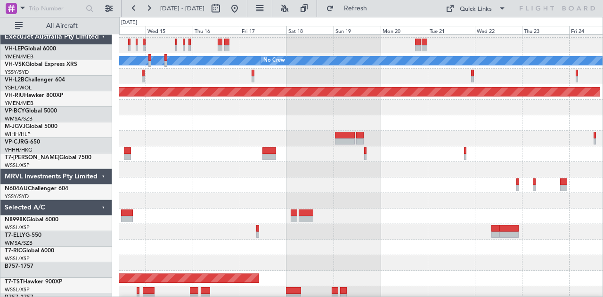
scroll to position [13, 0]
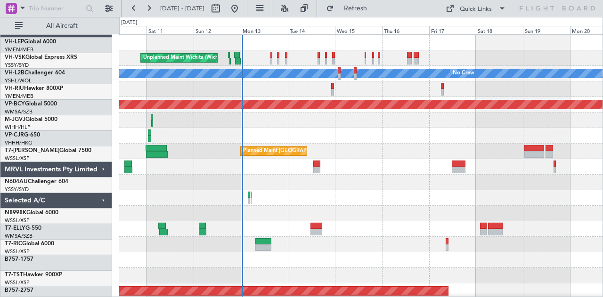
click at [368, 223] on div "Unplanned Maint Wichita (Wichita Mid-continent) [PERSON_NAME] No Crew Unplanned…" at bounding box center [361, 291] width 484 height 513
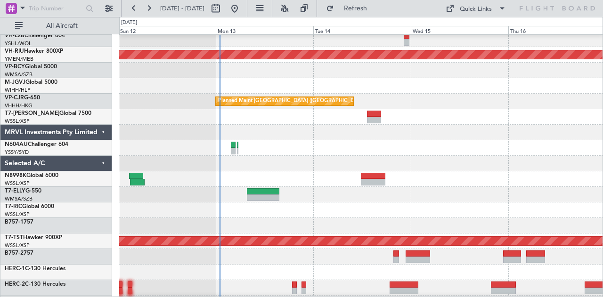
scroll to position [49, 0]
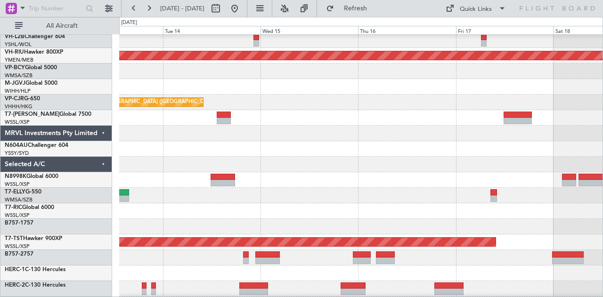
click at [366, 168] on div at bounding box center [361, 165] width 484 height 16
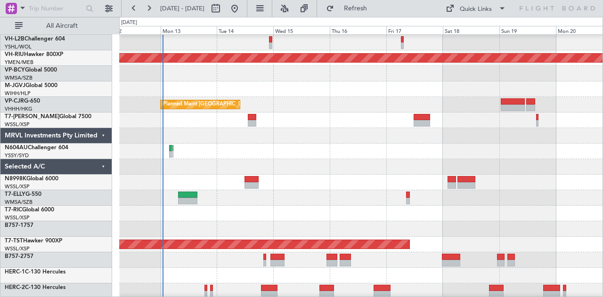
scroll to position [49, 0]
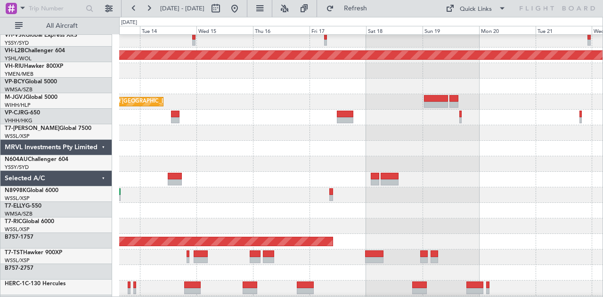
click at [219, 141] on div at bounding box center [361, 133] width 484 height 16
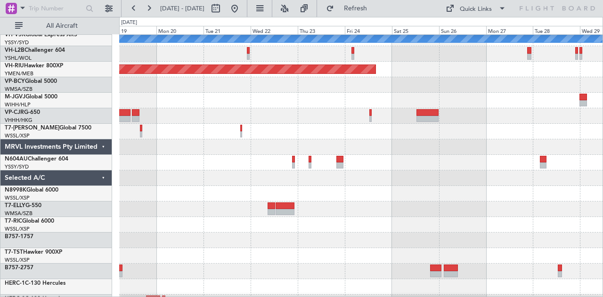
scroll to position [35, 0]
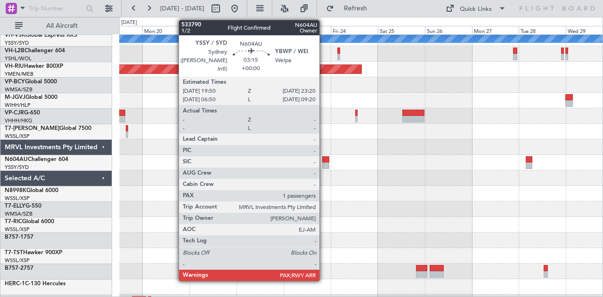
click at [324, 160] on div at bounding box center [325, 159] width 7 height 7
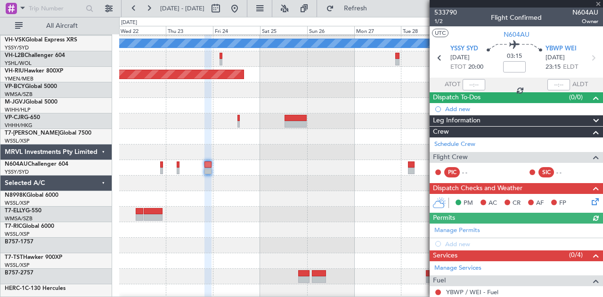
click at [235, 188] on div at bounding box center [361, 184] width 484 height 16
click at [190, 179] on div at bounding box center [361, 184] width 484 height 16
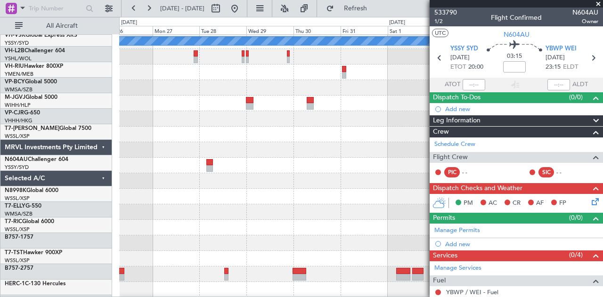
click at [188, 174] on div at bounding box center [361, 181] width 484 height 16
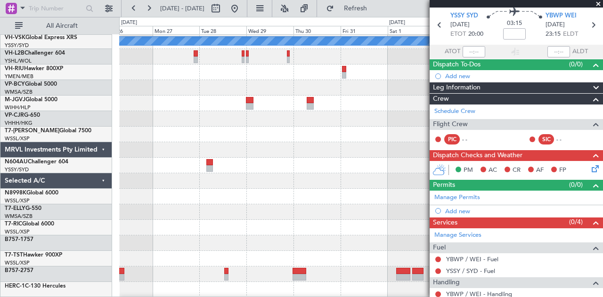
scroll to position [36, 0]
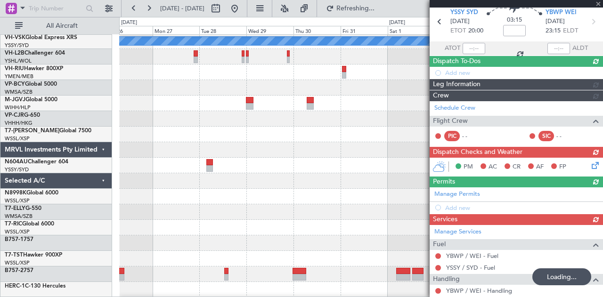
click at [397, 112] on div "MEL Planned Maint Melbourne (Essendon) Planned Maint Sydney (Kingsford Smith In…" at bounding box center [361, 258] width 484 height 513
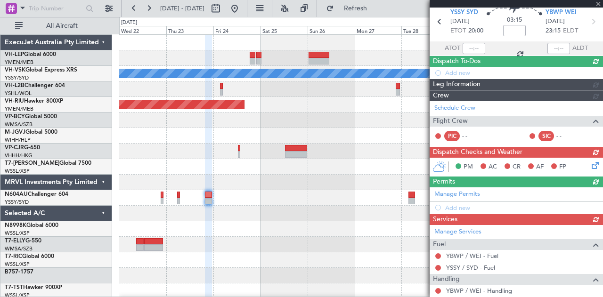
click at [454, 135] on fb-app "26 Oct 2025 - 05 Nov 2025 Refresh Quick Links All Aircraft MEL Planned Maint Me…" at bounding box center [301, 152] width 603 height 290
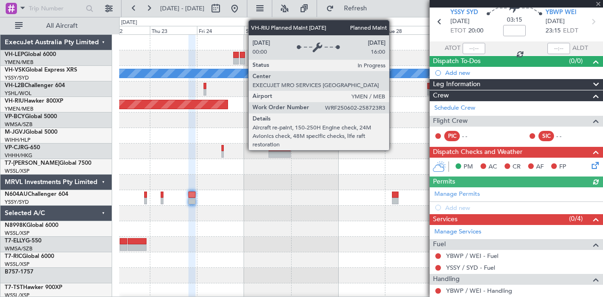
click at [99, 91] on div "MEL Planned Maint Melbourne (Essendon) Planned Maint Sydney (Kingsford Smith In…" at bounding box center [301, 157] width 603 height 280
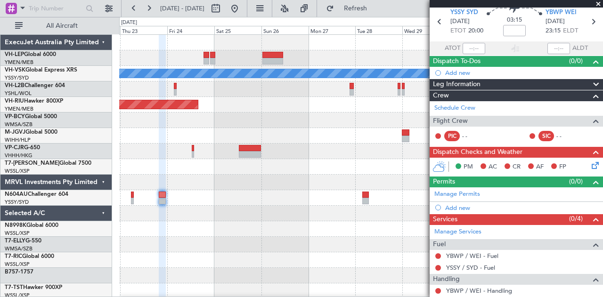
click at [597, 4] on span at bounding box center [597, 4] width 9 height 8
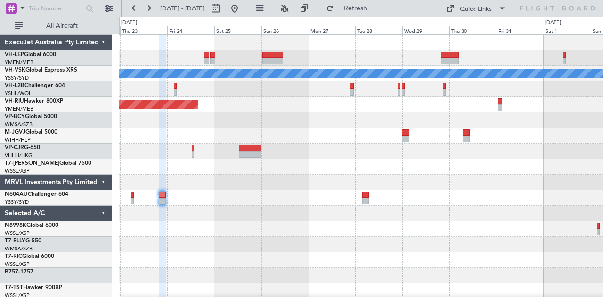
type input "0"
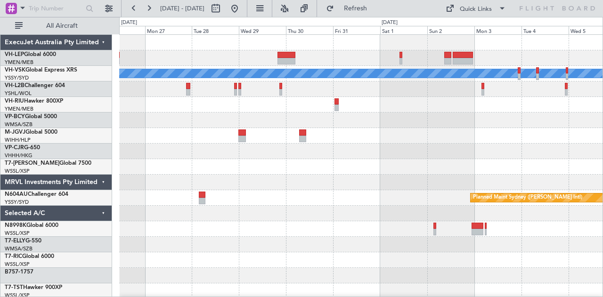
click at [0, 157] on div "MEL Planned Maint Melbourne (Essendon) Planned Maint Sydney (Kingsford Smith In…" at bounding box center [301, 157] width 603 height 280
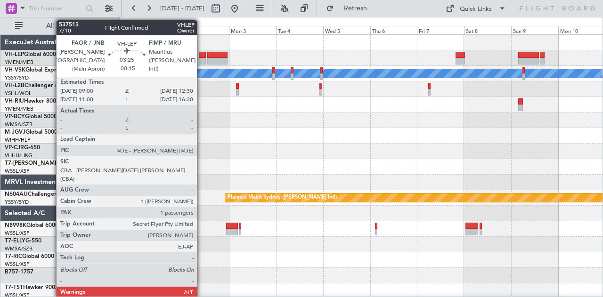
click at [202, 56] on div at bounding box center [202, 55] width 7 height 7
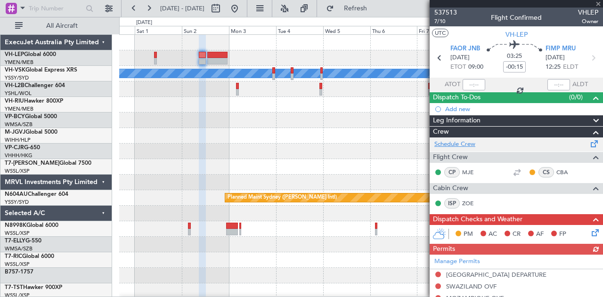
click at [453, 140] on link "Schedule Crew" at bounding box center [454, 144] width 41 height 9
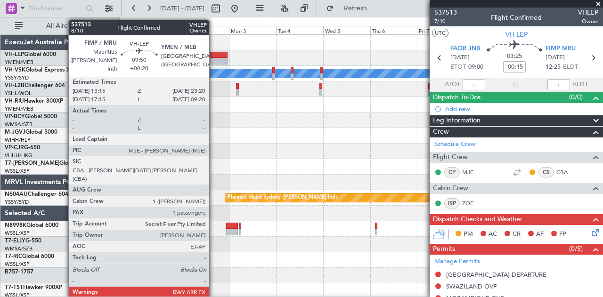
click at [357, 72] on div "[PERSON_NAME] Planned Maint Sydney ([PERSON_NAME] Intl)" at bounding box center [361, 291] width 484 height 513
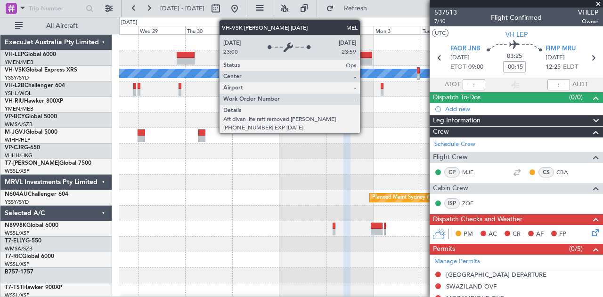
click at [267, 77] on div "[PERSON_NAME] Planned Maint Sydney ([PERSON_NAME] Intl)" at bounding box center [361, 291] width 484 height 513
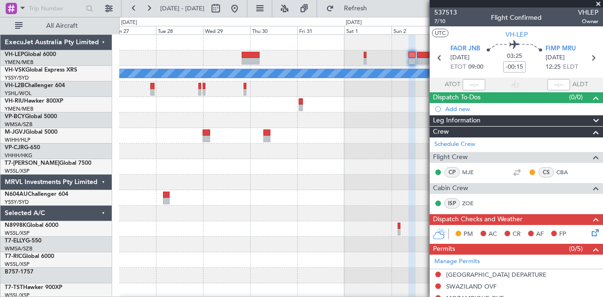
click at [295, 93] on div "MEL Planned Maint Melbourne (Essendon) Planned Maint Sydney (Kingsford Smith In…" at bounding box center [361, 291] width 484 height 513
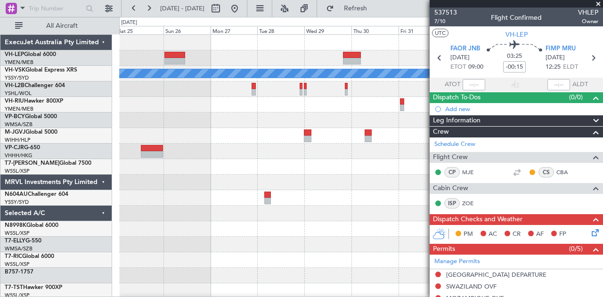
click at [359, 90] on div "MEL Planned Maint Melbourne (Essendon) Planned Maint Sydney (Kingsford Smith In…" at bounding box center [361, 291] width 484 height 513
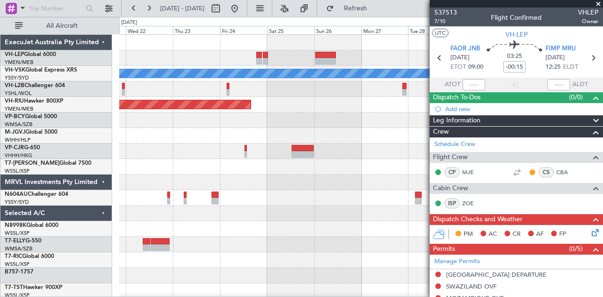
click at [340, 80] on div "MEL Planned Maint Melbourne (Essendon) Planned Maint Sydney (Kingsford Smith In…" at bounding box center [361, 291] width 484 height 513
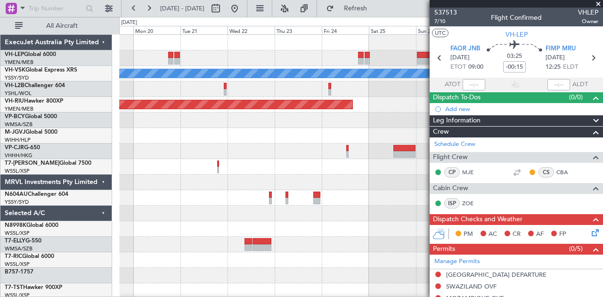
click at [161, 64] on div at bounding box center [361, 58] width 484 height 16
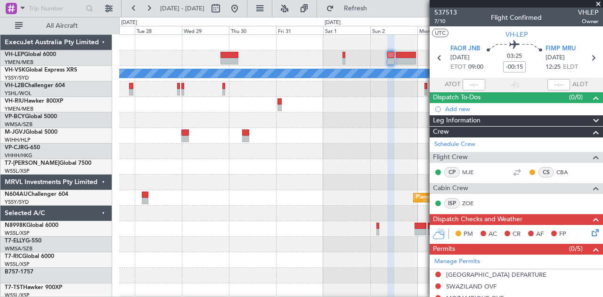
click at [196, 64] on div at bounding box center [361, 58] width 484 height 16
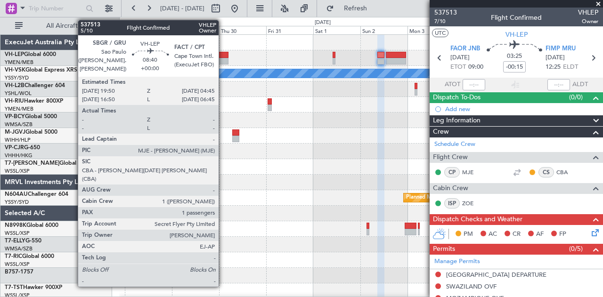
click at [223, 54] on div at bounding box center [220, 55] width 18 height 7
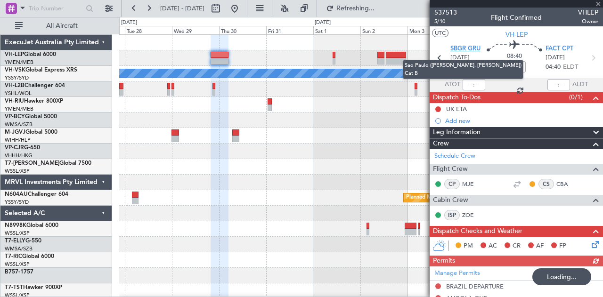
click at [471, 47] on span "SBGR GRU" at bounding box center [465, 48] width 30 height 9
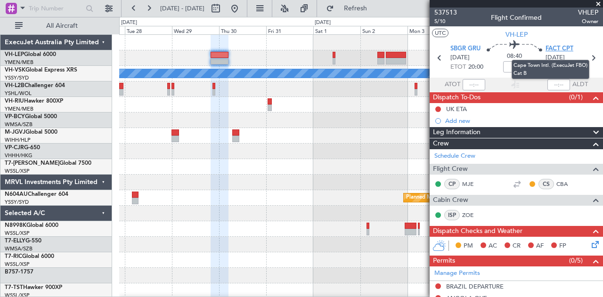
click at [555, 48] on span "FACT CPT" at bounding box center [559, 48] width 28 height 9
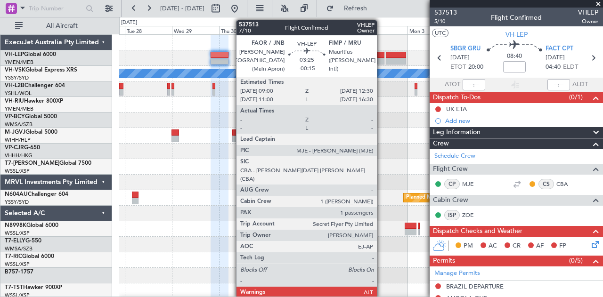
click at [381, 57] on div at bounding box center [380, 55] width 7 height 7
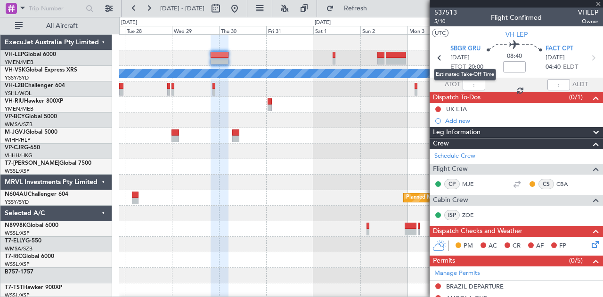
type input "-00:15"
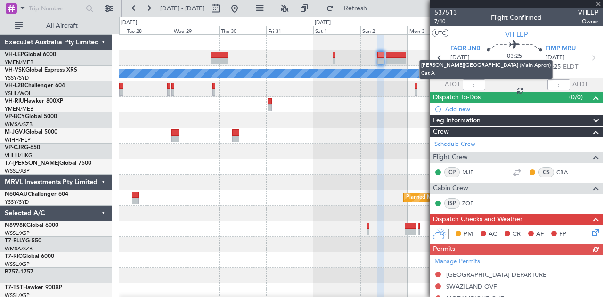
click at [464, 49] on span "FAOR JNB" at bounding box center [465, 48] width 30 height 9
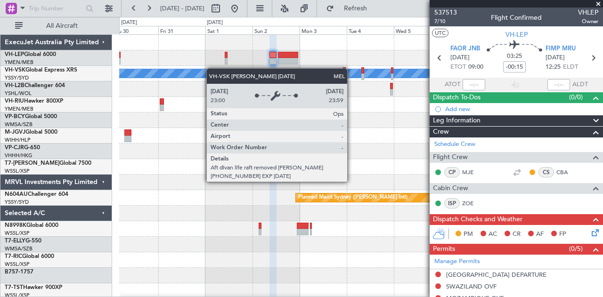
click at [170, 73] on div "[PERSON_NAME] Planned Maint Sydney ([PERSON_NAME] Intl)" at bounding box center [361, 291] width 484 height 513
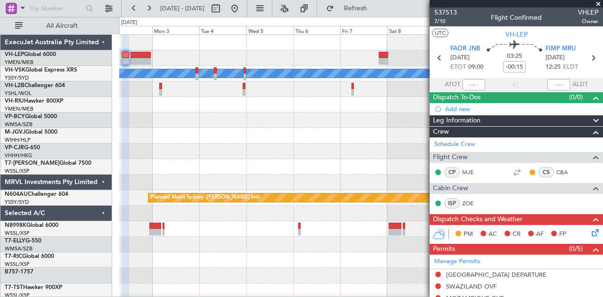
click at [180, 62] on div at bounding box center [361, 58] width 484 height 16
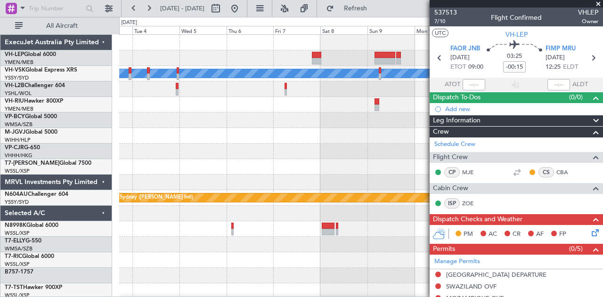
click at [587, 82] on fb-app "02 Nov 2025 - 12 Nov 2025 Refresh Quick Links All Aircraft MEL Planned Maint Sy…" at bounding box center [301, 152] width 603 height 290
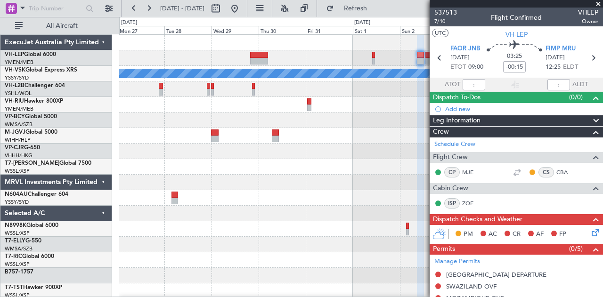
click at [396, 71] on div "MEL Planned Maint Melbourne (Essendon) Planned Maint Sydney (Kingsford Smith In…" at bounding box center [361, 291] width 484 height 513
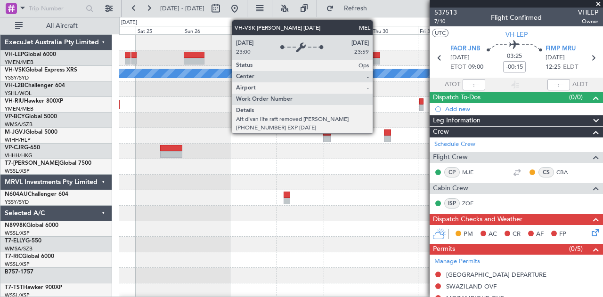
click at [317, 68] on div "MEL Planned Maint Melbourne (Essendon) Planned Maint Sydney (Kingsford Smith In…" at bounding box center [361, 291] width 484 height 513
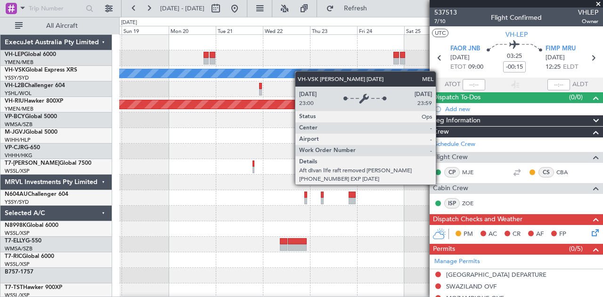
click at [302, 71] on div "[PERSON_NAME] Planned Maint [GEOGRAPHIC_DATA] ([GEOGRAPHIC_DATA]) Planned Maint…" at bounding box center [361, 291] width 484 height 513
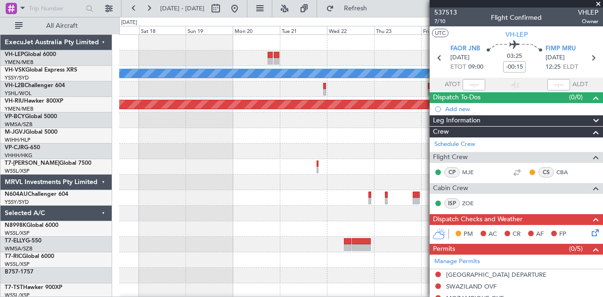
click at [344, 73] on div "[PERSON_NAME] Planned Maint [GEOGRAPHIC_DATA] ([GEOGRAPHIC_DATA]) Planned Maint…" at bounding box center [361, 291] width 484 height 513
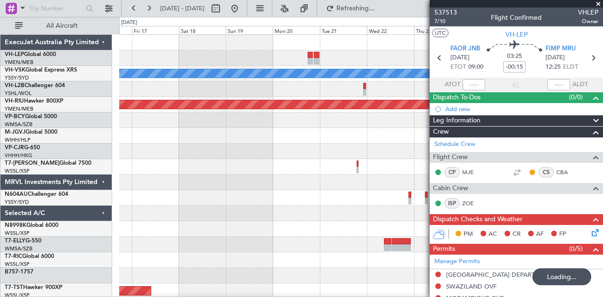
click at [159, 60] on div "[PERSON_NAME] Planned Maint [GEOGRAPHIC_DATA] ([GEOGRAPHIC_DATA]) Planned Maint…" at bounding box center [361, 291] width 484 height 513
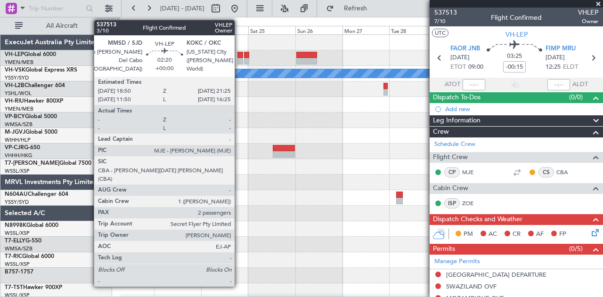
click at [239, 57] on div at bounding box center [239, 55] width 5 height 7
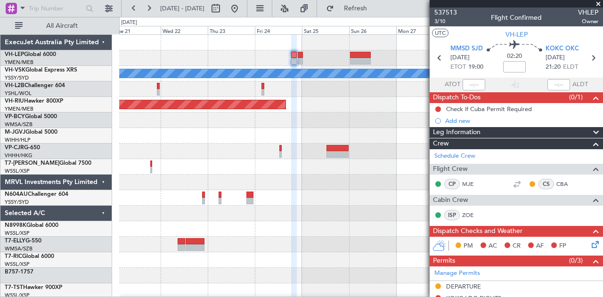
click at [224, 61] on div at bounding box center [361, 58] width 484 height 16
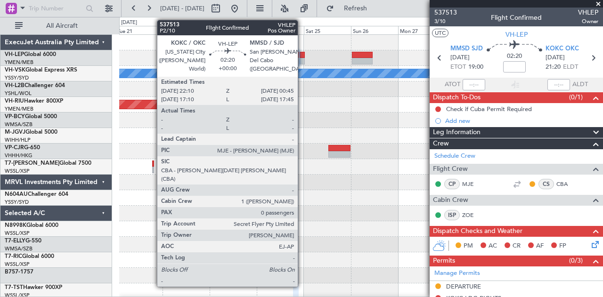
click at [302, 57] on div at bounding box center [302, 55] width 5 height 7
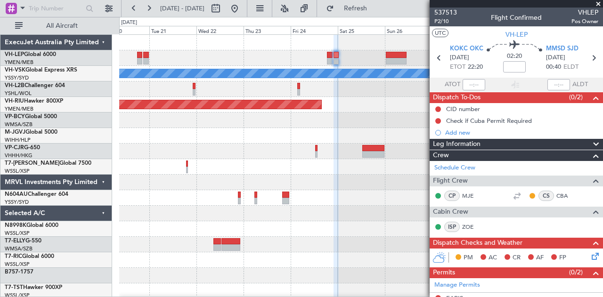
click at [263, 58] on div at bounding box center [361, 58] width 484 height 16
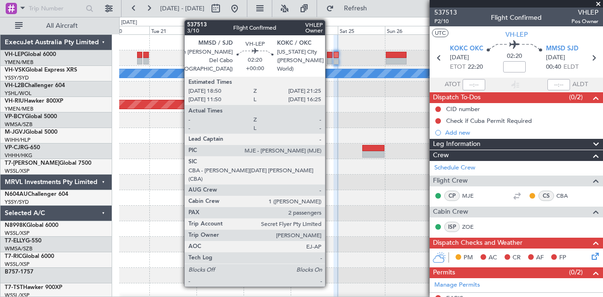
click at [330, 59] on div at bounding box center [329, 61] width 5 height 7
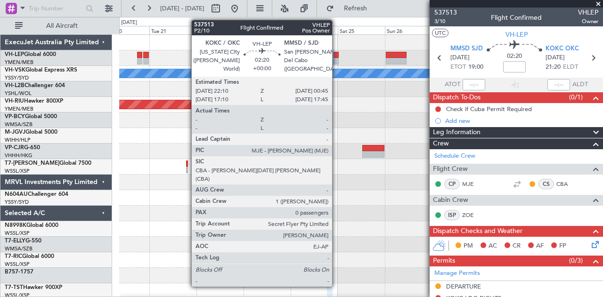
click at [337, 58] on div at bounding box center [335, 61] width 5 height 7
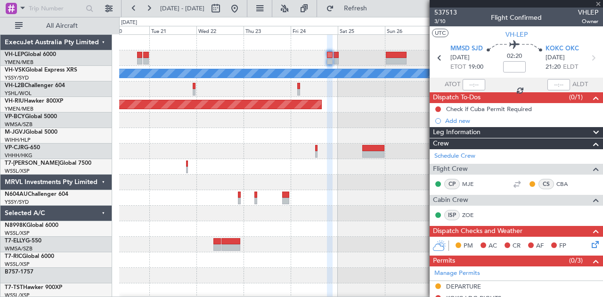
type input "0"
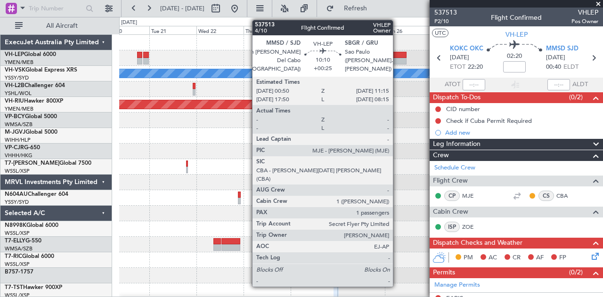
click at [397, 55] on div at bounding box center [396, 55] width 21 height 7
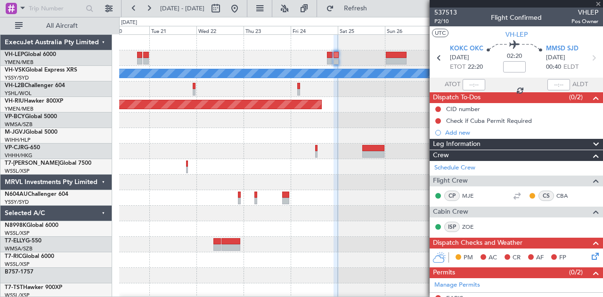
type input "+00:25"
type input "1"
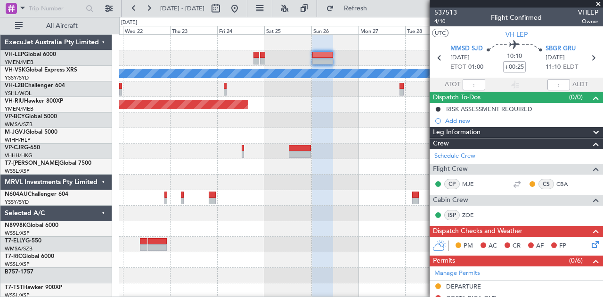
click at [132, 84] on div "MEL Planned Maint Melbourne (Essendon) Planned Maint Sydney (Kingsford Smith In…" at bounding box center [361, 291] width 484 height 513
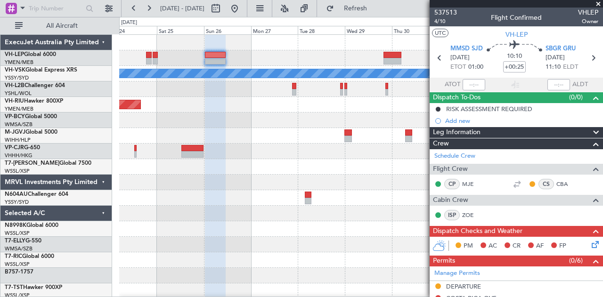
click at [231, 88] on div "MEL Planned Maint Melbourne (Essendon) Planned Maint Sydney (Kingsford Smith In…" at bounding box center [361, 291] width 484 height 513
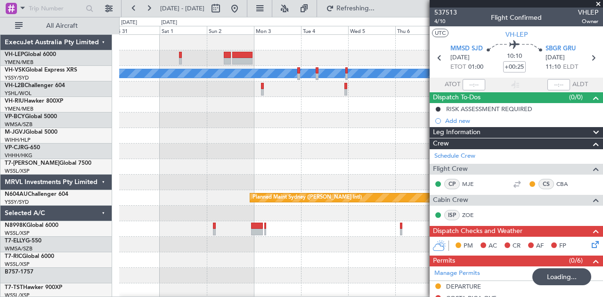
click at [82, 122] on div "[PERSON_NAME] Planned Maint Sydney ([PERSON_NAME] Intl) ExecuJet Australia Pty …" at bounding box center [301, 157] width 603 height 280
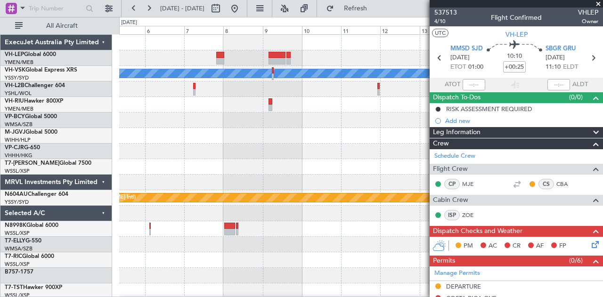
click at [293, 62] on div at bounding box center [361, 58] width 484 height 16
